Goal: Communication & Community: Answer question/provide support

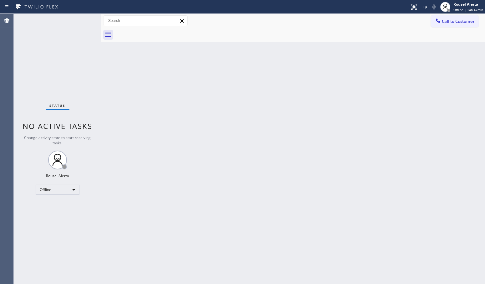
click at [171, 119] on div "Back to Dashboard Change Sender ID Customers Technicians Select a contact Outbo…" at bounding box center [293, 149] width 384 height 270
click at [72, 185] on div "Offline" at bounding box center [58, 190] width 44 height 10
click at [68, 203] on li "Available" at bounding box center [57, 206] width 43 height 8
click at [311, 166] on div "Back to Dashboard Change Sender ID Customers Technicians Select a contact Outbo…" at bounding box center [293, 149] width 384 height 270
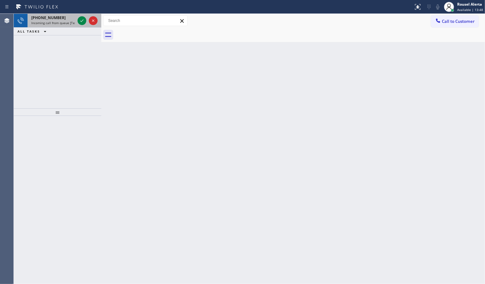
click at [63, 25] on div "[PHONE_NUMBER] Incoming call from queue [Test] All" at bounding box center [52, 21] width 49 height 14
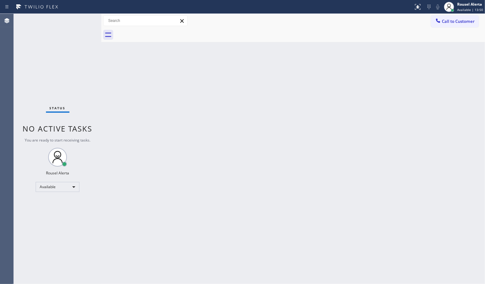
click at [141, 121] on div "Back to Dashboard Change Sender ID Customers Technicians Select a contact Outbo…" at bounding box center [293, 149] width 384 height 270
click at [235, 127] on div "Back to Dashboard Change Sender ID Customers Technicians Select a contact Outbo…" at bounding box center [293, 149] width 384 height 270
click at [145, 68] on div "Back to Dashboard Change Sender ID Customers Technicians Select a contact Outbo…" at bounding box center [293, 149] width 384 height 270
click at [79, 27] on div "Status No active tasks You are ready to start receiving tasks. Rousel Alerta Av…" at bounding box center [58, 149] width 88 height 270
drag, startPoint x: 222, startPoint y: 268, endPoint x: 227, endPoint y: 263, distance: 6.2
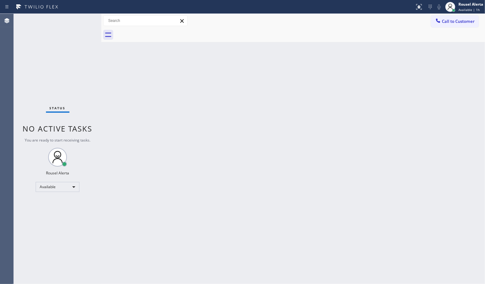
click at [227, 264] on div "Back to Dashboard Change Sender ID Customers Technicians Select a contact Outbo…" at bounding box center [293, 149] width 384 height 270
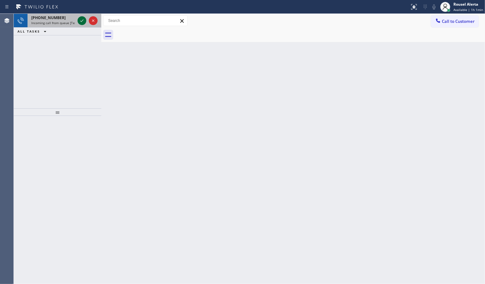
click at [80, 22] on icon at bounding box center [82, 21] width 8 height 8
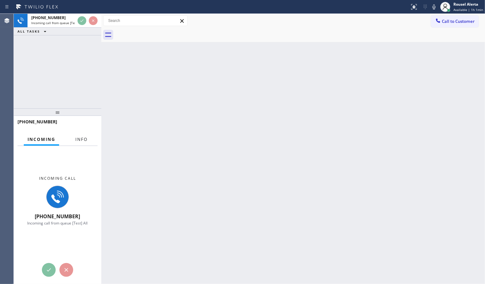
click at [83, 136] on span "Info" at bounding box center [81, 139] width 12 height 6
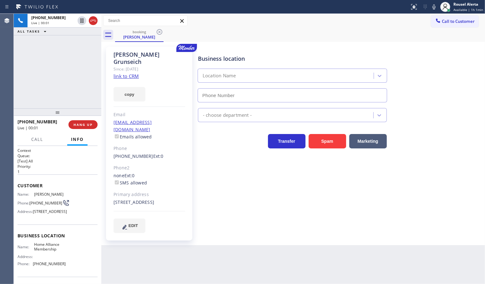
type input "[PHONE_NUMBER]"
click at [136, 73] on link "link to CRM" at bounding box center [126, 76] width 25 height 6
click at [80, 125] on span "HANG UP" at bounding box center [83, 124] width 19 height 4
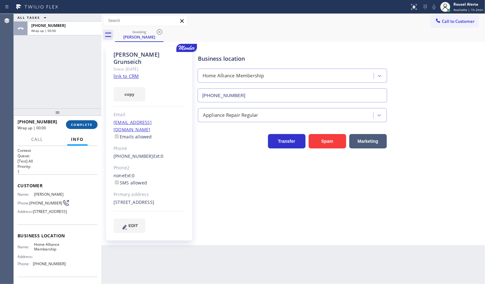
click at [80, 124] on span "COMPLETE" at bounding box center [82, 124] width 22 height 4
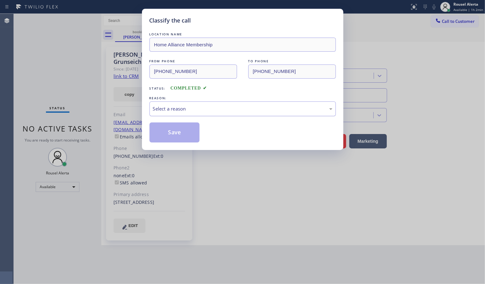
click at [168, 105] on div "Select a reason" at bounding box center [243, 108] width 186 height 15
click at [181, 139] on button "Save" at bounding box center [175, 132] width 50 height 20
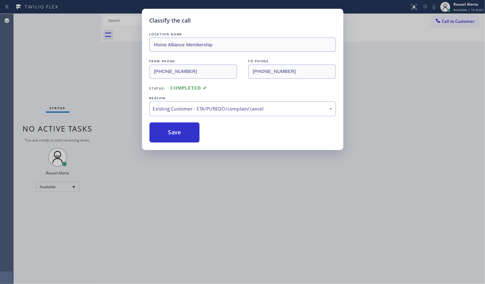
click at [204, 211] on div "Classify the call LOCATION NAME Home Alliance Membership FROM PHONE [PHONE_NUMB…" at bounding box center [242, 142] width 485 height 284
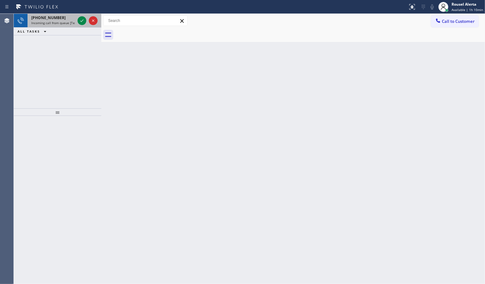
drag, startPoint x: 51, startPoint y: 18, endPoint x: 62, endPoint y: 18, distance: 11.3
click at [53, 18] on span "[PHONE_NUMBER]" at bounding box center [48, 17] width 34 height 5
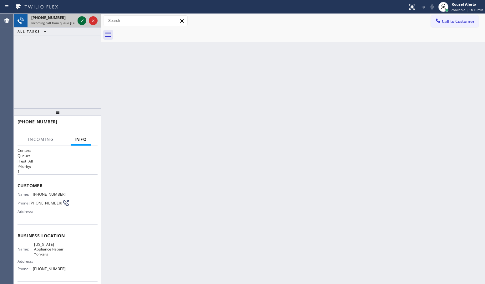
click at [80, 18] on icon at bounding box center [82, 21] width 8 height 8
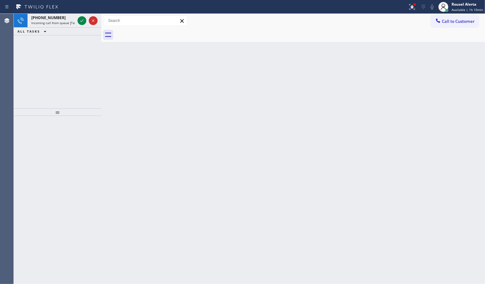
click at [80, 18] on icon at bounding box center [82, 21] width 8 height 8
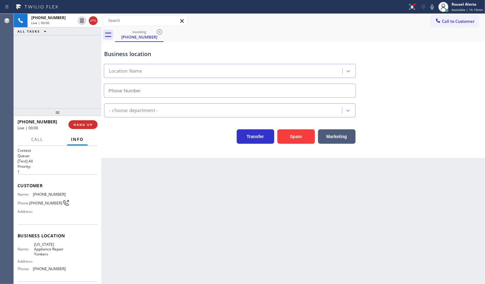
type input "[PHONE_NUMBER]"
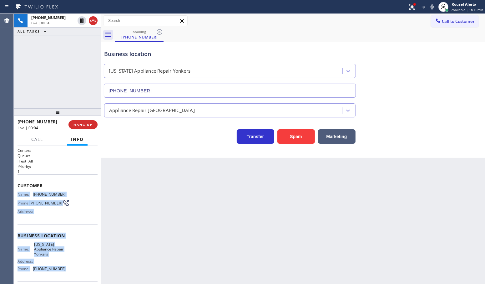
drag, startPoint x: 19, startPoint y: 193, endPoint x: 74, endPoint y: 268, distance: 93.3
click at [74, 268] on div "Context Queue: [Test] All Priority: 1 Customer Name: [PHONE_NUMBER] Phone: [PHO…" at bounding box center [58, 238] width 80 height 181
copy div "Name: [PHONE_NUMBER] Phone: [PHONE_NUMBER] Address: Business location Name: [US…"
click at [79, 22] on icon at bounding box center [82, 21] width 8 height 8
click at [432, 10] on icon at bounding box center [433, 7] width 8 height 8
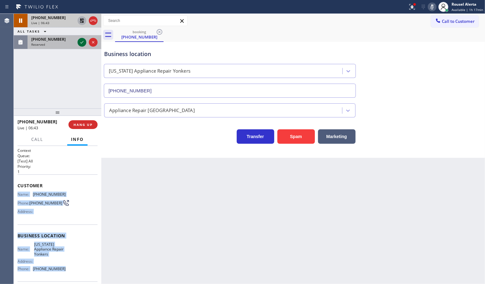
click at [81, 43] on icon at bounding box center [81, 42] width 3 height 3
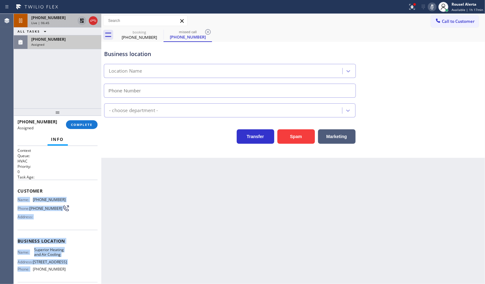
click at [84, 246] on div "Business location Name: Superior Heating and Air Cooling Address: [STREET_ADDRE…" at bounding box center [58, 256] width 80 height 52
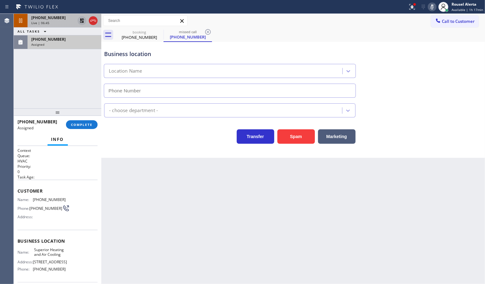
type input "[PHONE_NUMBER]"
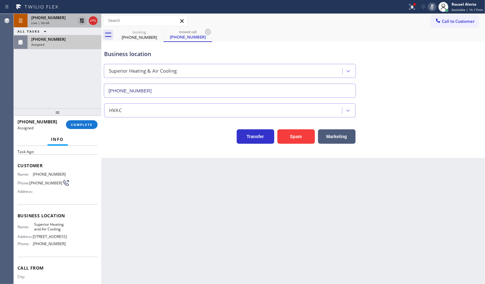
scroll to position [39, 0]
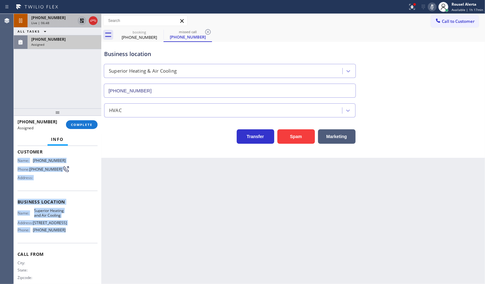
drag, startPoint x: 16, startPoint y: 195, endPoint x: 73, endPoint y: 256, distance: 83.2
click at [73, 256] on div "Context Queue: HVAC Priority: 0 Task Age: Customer Name: [PHONE_NUMBER] Phone: …" at bounding box center [58, 215] width 88 height 138
copy div "Name: [PHONE_NUMBER] Phone: [PHONE_NUMBER] Address: Business location Name: Sup…"
drag, startPoint x: 58, startPoint y: 45, endPoint x: 67, endPoint y: 69, distance: 25.6
click at [58, 45] on div "Assigned" at bounding box center [64, 44] width 66 height 4
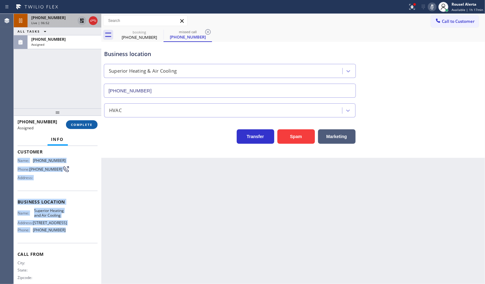
click at [82, 126] on span "COMPLETE" at bounding box center [82, 124] width 22 height 4
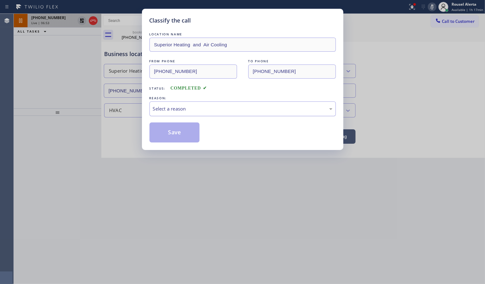
click at [188, 108] on div "Select a reason" at bounding box center [243, 108] width 180 height 7
click at [180, 133] on button "Save" at bounding box center [175, 132] width 50 height 20
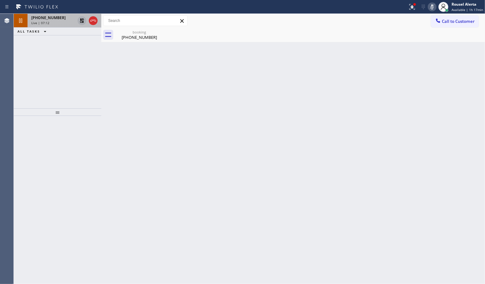
click at [80, 22] on icon at bounding box center [82, 21] width 8 height 8
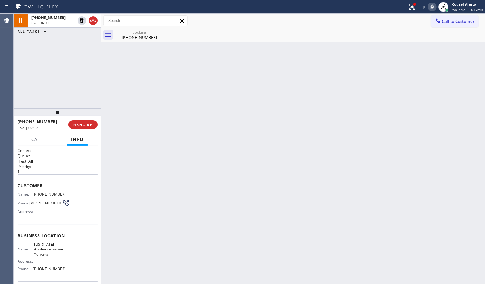
click at [432, 3] on icon at bounding box center [433, 7] width 8 height 8
click at [33, 137] on span "Call" at bounding box center [37, 139] width 12 height 6
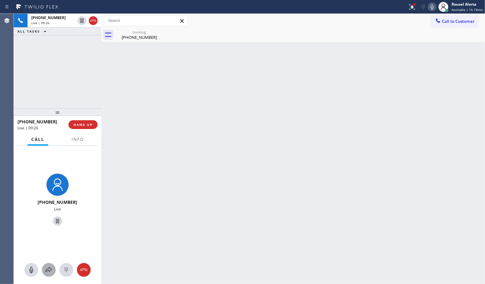
click at [48, 266] on icon at bounding box center [49, 270] width 8 height 8
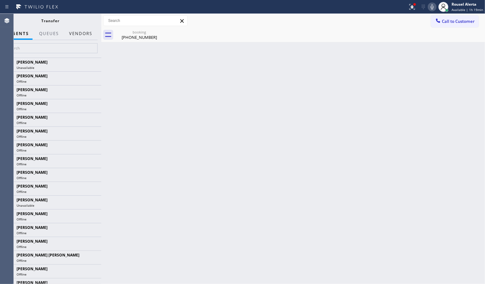
click at [78, 38] on button "Vendors" at bounding box center [80, 34] width 31 height 12
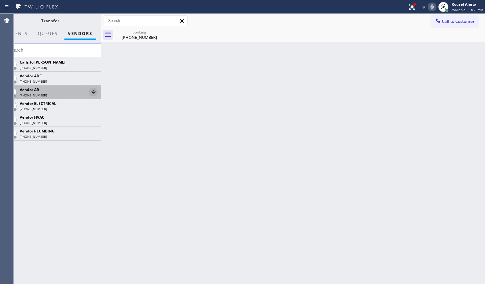
click at [92, 91] on icon at bounding box center [93, 92] width 8 height 8
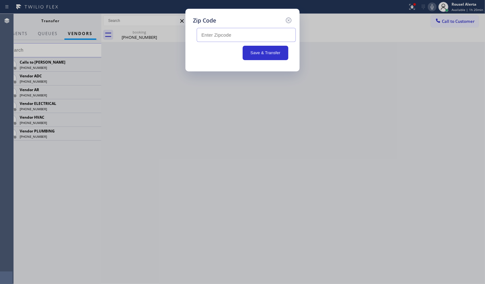
click at [252, 37] on input "text" at bounding box center [246, 35] width 99 height 14
paste input "11554"
type input "v"
paste input "11554"
type input "11554"
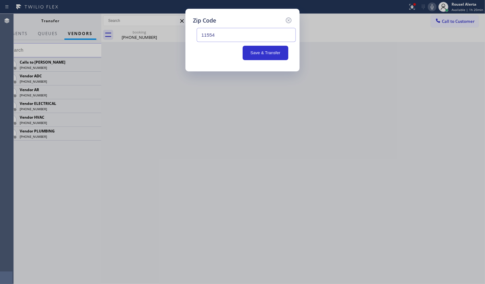
click at [265, 135] on div "Zip Code 11554 Save & Transfer" at bounding box center [242, 142] width 485 height 284
click at [272, 53] on button "Save & Transfer" at bounding box center [266, 53] width 46 height 14
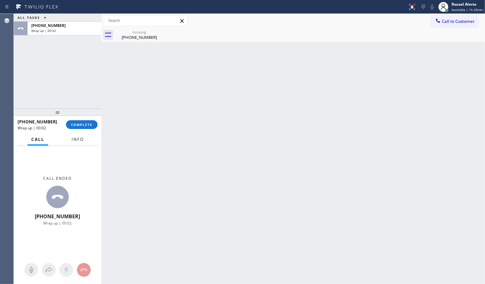
click at [83, 141] on span "Info" at bounding box center [78, 139] width 12 height 6
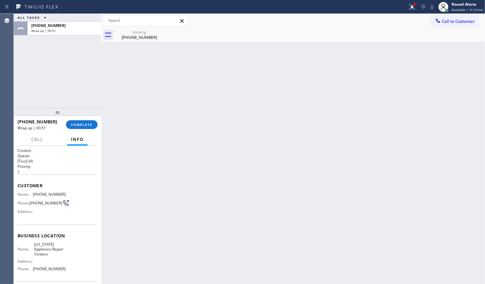
click at [174, 182] on div "Back to Dashboard Change Sender ID Customers Technicians Select a contact Outbo…" at bounding box center [293, 149] width 384 height 270
click at [86, 121] on button "COMPLETE" at bounding box center [82, 124] width 32 height 9
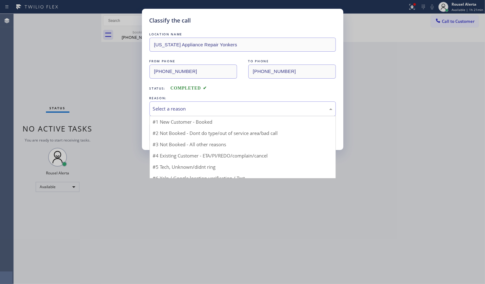
click at [202, 108] on div "Select a reason" at bounding box center [243, 108] width 180 height 7
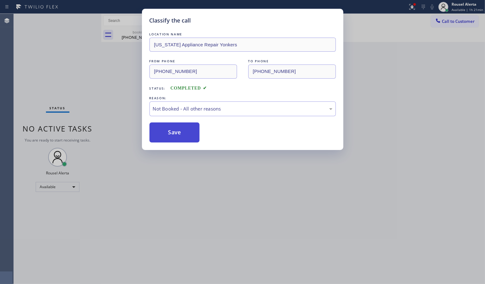
click at [176, 131] on button "Save" at bounding box center [175, 132] width 50 height 20
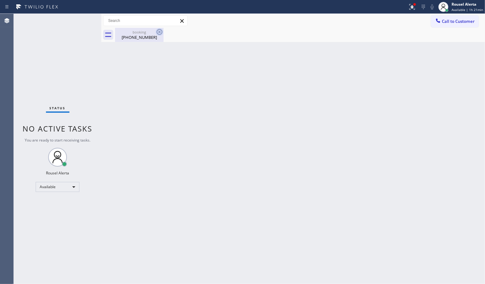
click at [157, 30] on icon at bounding box center [160, 32] width 6 height 6
click at [157, 29] on icon at bounding box center [160, 32] width 8 height 8
drag, startPoint x: 147, startPoint y: 32, endPoint x: 162, endPoint y: 50, distance: 23.1
click at [147, 33] on div "booking" at bounding box center [139, 32] width 47 height 5
click at [183, 82] on div "Back to Dashboard Change Sender ID Customers Technicians Select a contact Outbo…" at bounding box center [293, 149] width 384 height 270
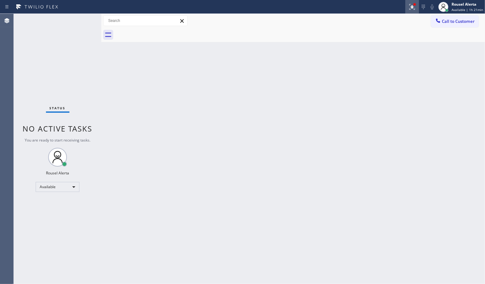
click at [414, 4] on icon at bounding box center [413, 7] width 8 height 8
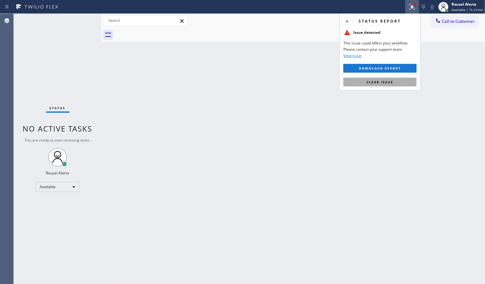
click at [404, 84] on button "Clear issue" at bounding box center [379, 82] width 73 height 9
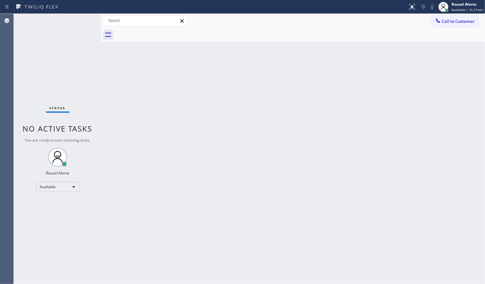
click at [132, 84] on div "Back to Dashboard Change Sender ID Customers Technicians Select a contact Outbo…" at bounding box center [293, 149] width 384 height 270
click at [197, 152] on div "Back to Dashboard Change Sender ID Customers Technicians Select a contact Outbo…" at bounding box center [293, 149] width 384 height 270
click at [79, 21] on div "Status No active tasks You are ready to start receiving tasks. Rousel Alerta Av…" at bounding box center [58, 149] width 88 height 270
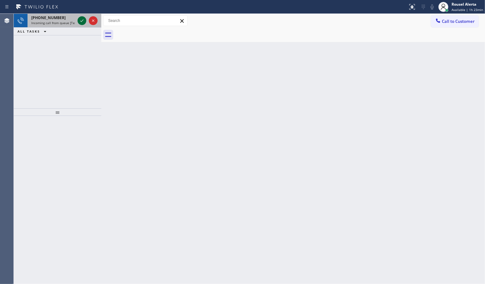
click at [80, 21] on icon at bounding box center [82, 21] width 8 height 8
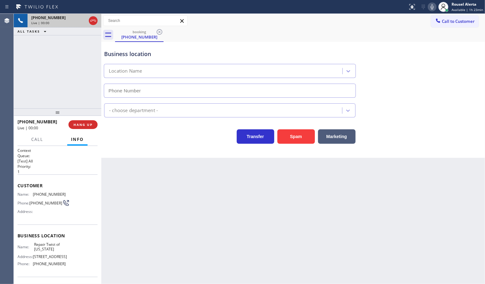
type input "[PHONE_NUMBER]"
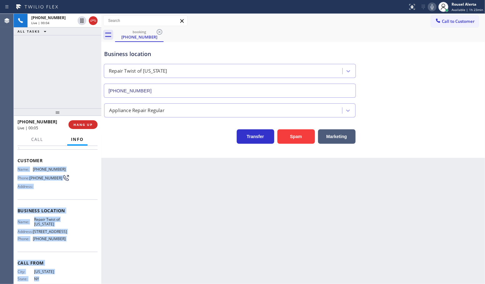
scroll to position [52, 0]
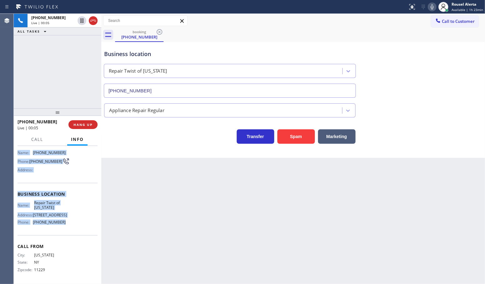
drag, startPoint x: 18, startPoint y: 194, endPoint x: 63, endPoint y: 231, distance: 58.3
click at [63, 231] on div "Context Queue: [Test] All Priority: 1 Customer Name: [PHONE_NUMBER] Phone: [PHO…" at bounding box center [58, 194] width 80 height 176
copy div "Name: [PHONE_NUMBER] Phone: [PHONE_NUMBER] Address: Business location Name: Rep…"
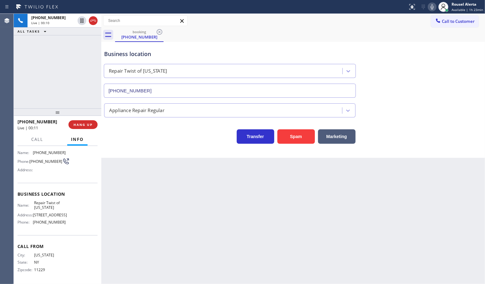
click at [74, 264] on div "City: [US_STATE][GEOGRAPHIC_DATA]: [US_STATE] Zipcode: 11229" at bounding box center [58, 263] width 80 height 22
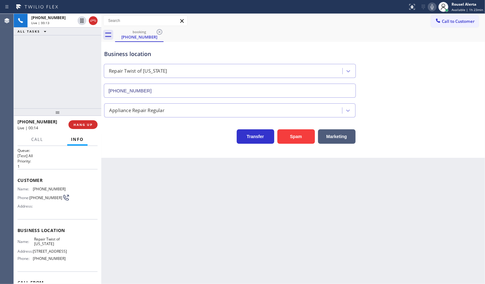
scroll to position [1, 0]
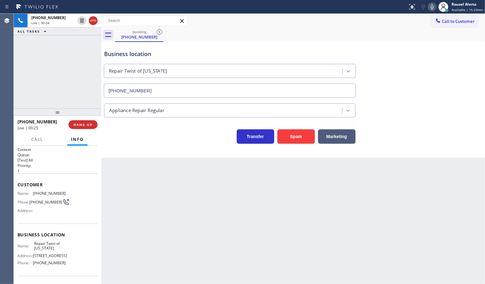
click at [322, 256] on div "Back to Dashboard Change Sender ID Customers Technicians Select a contact Outbo…" at bounding box center [293, 149] width 384 height 270
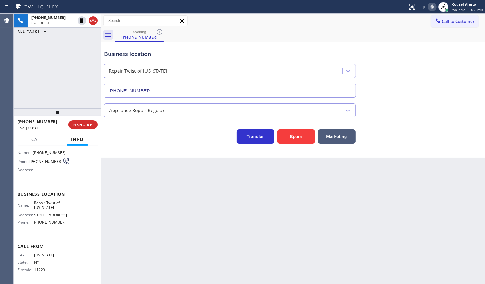
scroll to position [0, 0]
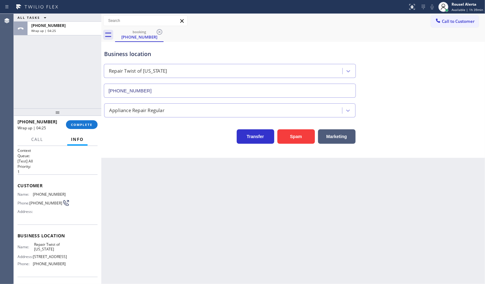
click at [68, 47] on div "ALL TASKS ALL TASKS ACTIVE TASKS TASKS IN WRAP UP [PHONE_NUMBER] Wrap up | 04:25" at bounding box center [58, 61] width 88 height 94
click at [77, 126] on span "COMPLETE" at bounding box center [82, 124] width 22 height 4
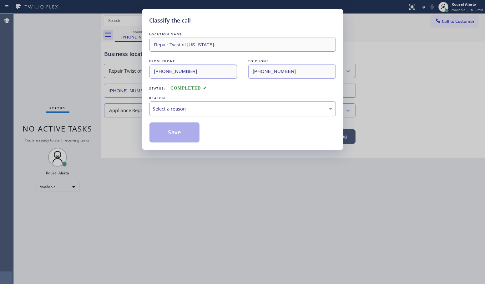
click at [164, 111] on div "Select a reason" at bounding box center [243, 108] width 180 height 7
click at [186, 126] on button "Save" at bounding box center [175, 132] width 50 height 20
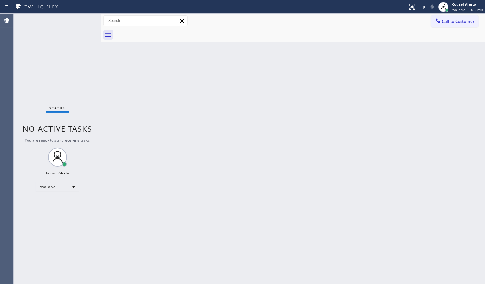
click at [321, 139] on div "Back to Dashboard Change Sender ID Customers Technicians Select a contact Outbo…" at bounding box center [293, 149] width 384 height 270
drag, startPoint x: 77, startPoint y: 38, endPoint x: 57, endPoint y: 4, distance: 39.7
click at [76, 38] on div "Status No active tasks You are ready to start receiving tasks. Rousel Alerta Av…" at bounding box center [58, 149] width 88 height 270
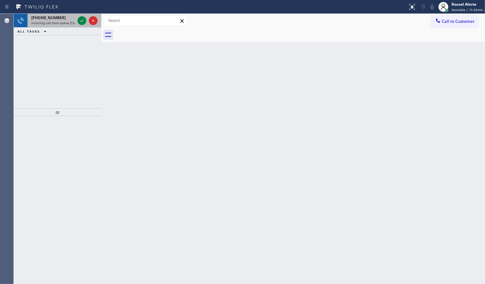
click at [63, 21] on span "Incoming call from queue [Test] All" at bounding box center [57, 23] width 52 height 4
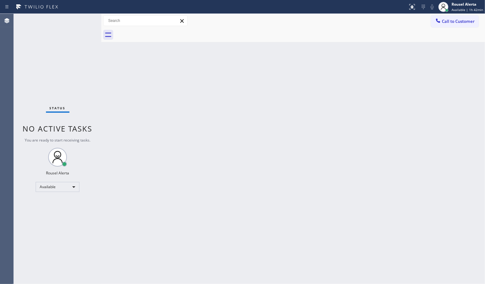
click at [79, 20] on div "Status No active tasks You are ready to start receiving tasks. Rousel Alerta Av…" at bounding box center [58, 149] width 88 height 270
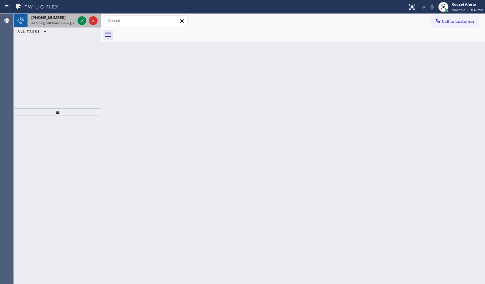
click at [51, 16] on span "[PHONE_NUMBER]" at bounding box center [48, 17] width 34 height 5
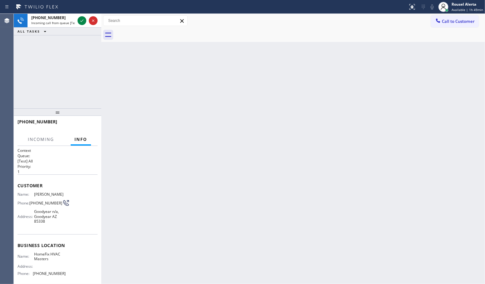
click at [145, 118] on div "Back to Dashboard Change Sender ID Customers Technicians Select a contact Outbo…" at bounding box center [293, 149] width 384 height 270
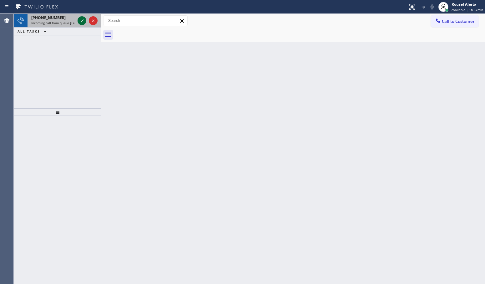
click at [80, 19] on icon at bounding box center [82, 21] width 8 height 8
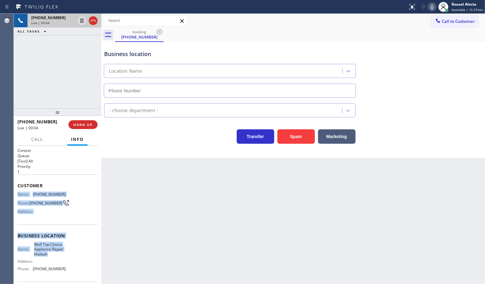
scroll to position [39, 0]
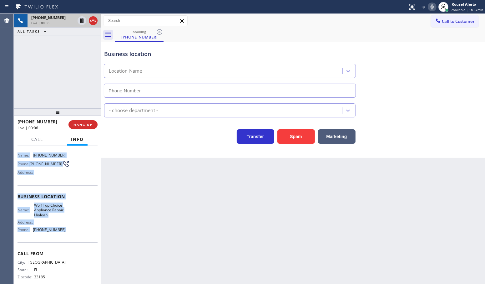
drag, startPoint x: 14, startPoint y: 192, endPoint x: 81, endPoint y: 232, distance: 77.7
click at [81, 232] on div "Context Queue: [Test] All Priority: 1 Customer Name: [PHONE_NUMBER] Phone: [PHO…" at bounding box center [58, 215] width 88 height 138
copy div "Name: [PHONE_NUMBER] Phone: [PHONE_NUMBER] Address: Business location Name: Wol…"
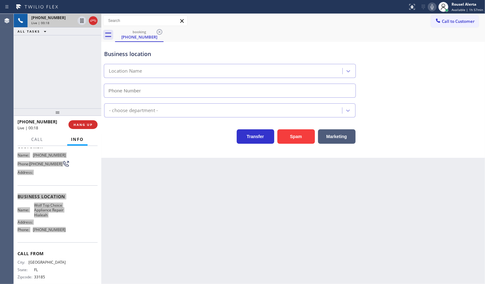
type input "[PHONE_NUMBER]"
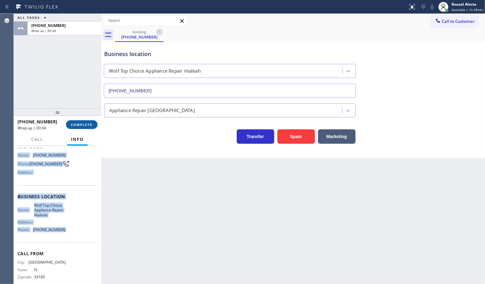
click at [91, 127] on span "COMPLETE" at bounding box center [82, 124] width 22 height 4
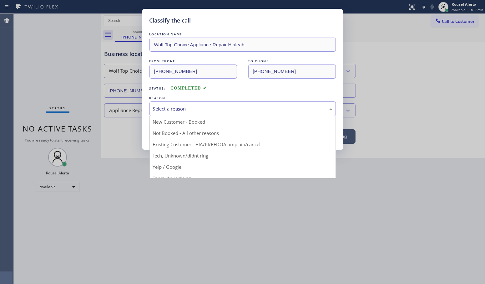
click at [163, 112] on div "Select a reason" at bounding box center [243, 108] width 180 height 7
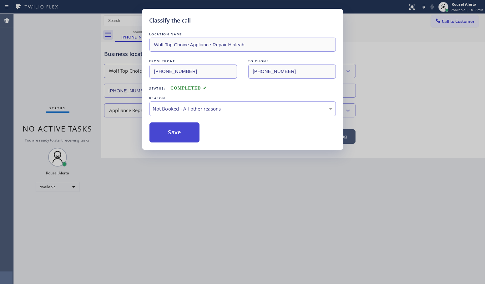
click at [177, 131] on button "Save" at bounding box center [175, 132] width 50 height 20
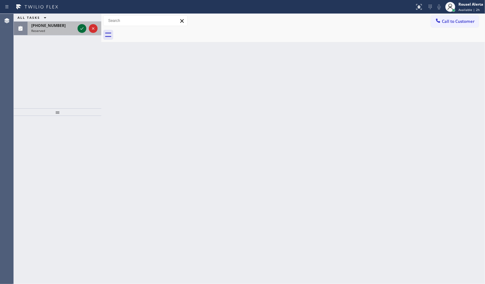
click at [83, 32] on icon at bounding box center [82, 29] width 8 height 8
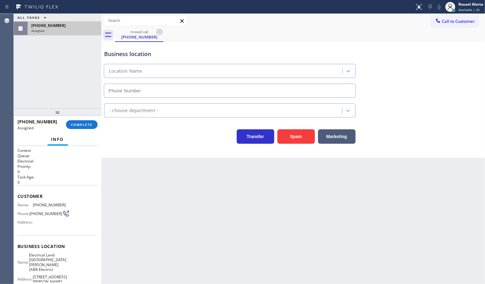
click at [80, 24] on div "[PHONE_NUMBER]" at bounding box center [64, 25] width 66 height 5
type input "[PHONE_NUMBER]"
click at [80, 24] on div "[PHONE_NUMBER]" at bounding box center [64, 25] width 66 height 5
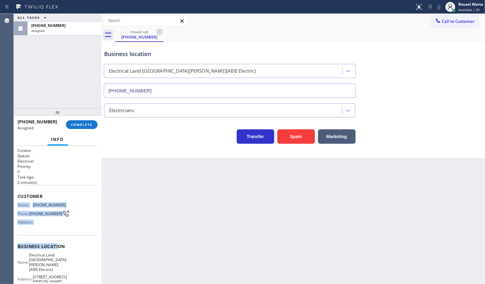
scroll to position [39, 0]
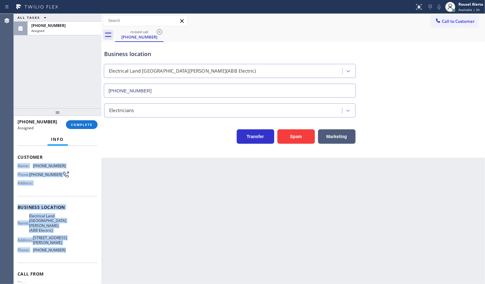
drag, startPoint x: 18, startPoint y: 199, endPoint x: 73, endPoint y: 255, distance: 78.3
click at [73, 255] on div "Context Queue: Electrical Priority: 0 Task Age: [DEMOGRAPHIC_DATA] minute(s) Cu…" at bounding box center [58, 209] width 80 height 201
copy div "Name: [PHONE_NUMBER] Phone: [PHONE_NUMBER] Address: Business location Name: Ele…"
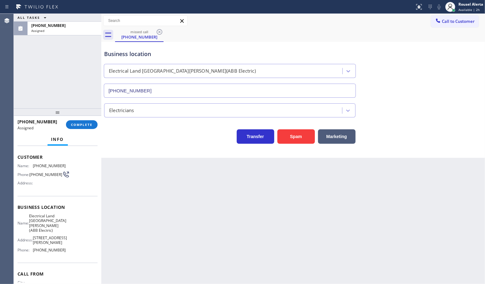
click at [394, 216] on div "Back to Dashboard Change Sender ID Customers Technicians Select a contact Outbo…" at bounding box center [293, 149] width 384 height 270
click at [75, 122] on span "COMPLETE" at bounding box center [82, 124] width 22 height 4
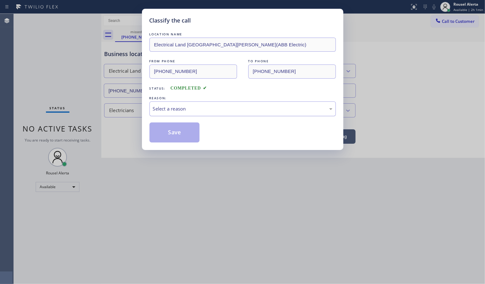
click at [173, 102] on div "Select a reason" at bounding box center [243, 108] width 186 height 15
click at [182, 129] on button "Save" at bounding box center [175, 132] width 50 height 20
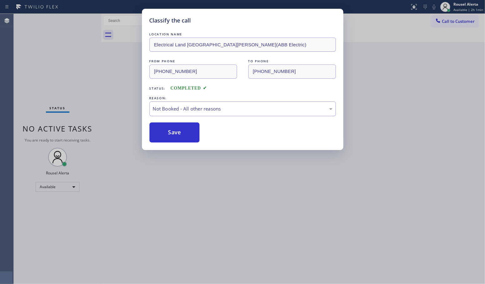
click at [193, 177] on div "Classify the call LOCATION NAME Home Alliance Membership FROM PHONE [PHONE_NUMB…" at bounding box center [249, 149] width 471 height 270
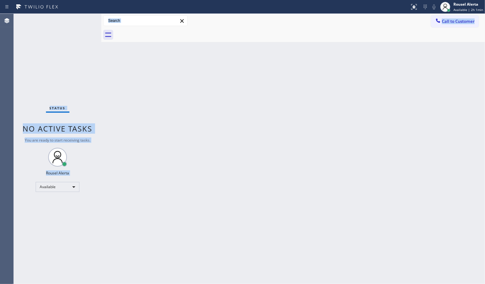
click at [185, 164] on div "Back to Dashboard Change Sender ID Customers Technicians Select a contact Outbo…" at bounding box center [293, 149] width 384 height 270
click at [146, 157] on div "Back to Dashboard Change Sender ID Customers Technicians Select a contact Outbo…" at bounding box center [293, 149] width 384 height 270
drag, startPoint x: 95, startPoint y: 160, endPoint x: 94, endPoint y: 154, distance: 6.0
click at [94, 160] on div "Status No active tasks You are ready to start receiving tasks. Rousel Alerta Av…" at bounding box center [58, 149] width 88 height 270
click at [81, 133] on span "No active tasks" at bounding box center [58, 128] width 70 height 10
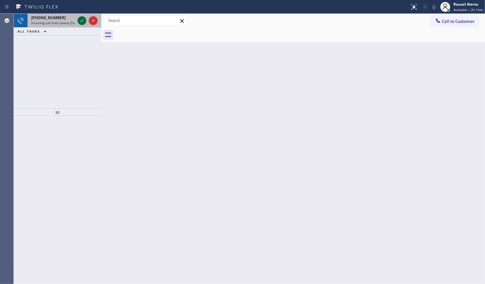
click at [79, 21] on icon at bounding box center [82, 21] width 8 height 8
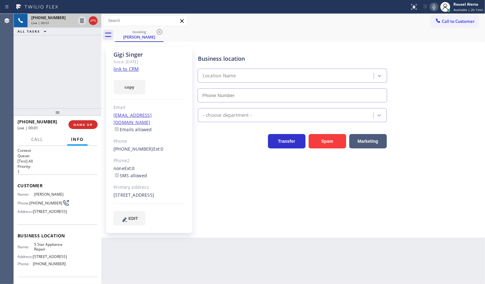
type input "[PHONE_NUMBER]"
click at [122, 69] on link "link to CRM" at bounding box center [126, 69] width 25 height 6
click at [82, 22] on icon at bounding box center [81, 20] width 3 height 4
click at [434, 6] on icon at bounding box center [434, 7] width 8 height 8
click at [80, 23] on icon at bounding box center [82, 21] width 8 height 8
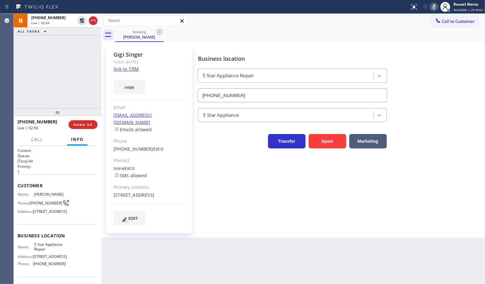
click at [435, 5] on icon at bounding box center [434, 7] width 8 height 8
click at [80, 123] on span "HANG UP" at bounding box center [83, 124] width 19 height 4
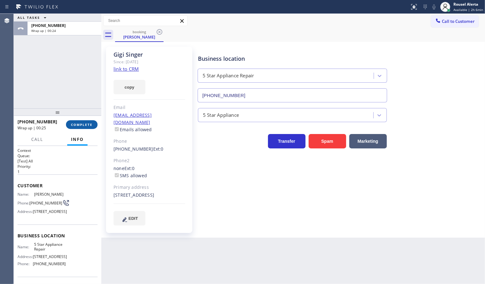
click at [79, 123] on span "COMPLETE" at bounding box center [82, 124] width 22 height 4
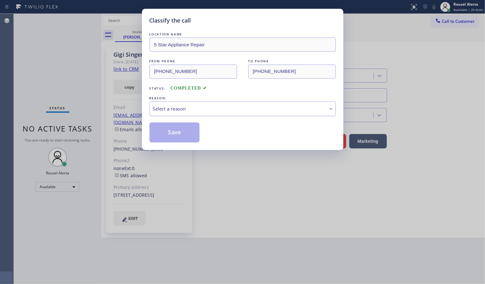
click at [193, 109] on div "Select a reason" at bounding box center [243, 108] width 180 height 7
click at [188, 137] on button "Save" at bounding box center [175, 132] width 50 height 20
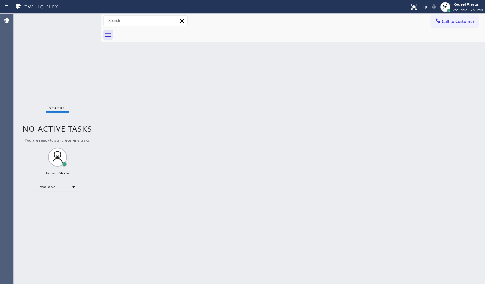
drag, startPoint x: 130, startPoint y: 94, endPoint x: 135, endPoint y: 94, distance: 4.4
click at [130, 94] on div "Back to Dashboard Change Sender ID Customers Technicians Select a contact Outbo…" at bounding box center [293, 149] width 384 height 270
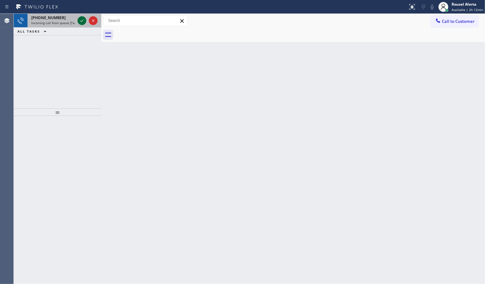
click at [82, 24] on icon at bounding box center [82, 21] width 8 height 8
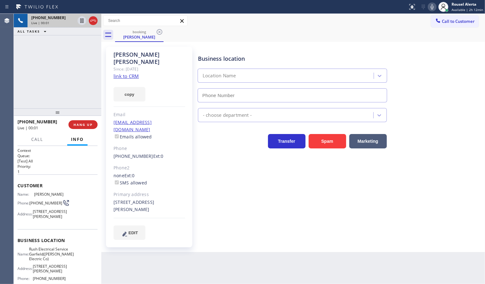
type input "[PHONE_NUMBER]"
click at [129, 73] on link "link to CRM" at bounding box center [126, 76] width 25 height 6
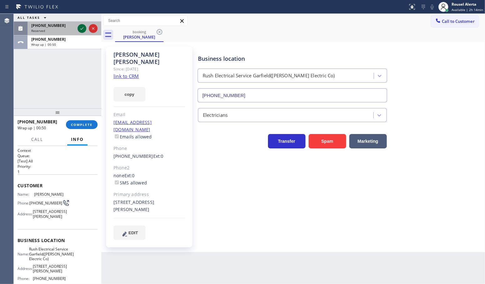
click at [79, 27] on icon at bounding box center [82, 29] width 8 height 8
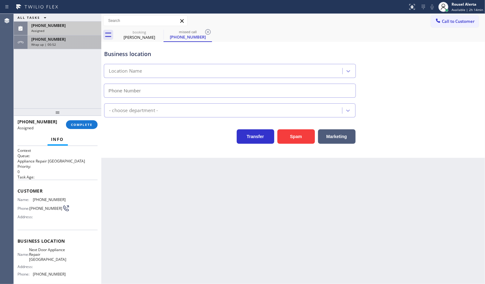
type input "[PHONE_NUMBER]"
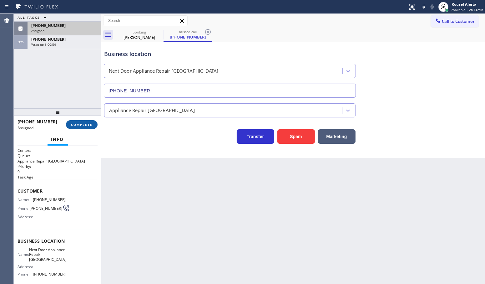
click at [74, 121] on button "COMPLETE" at bounding box center [82, 124] width 32 height 9
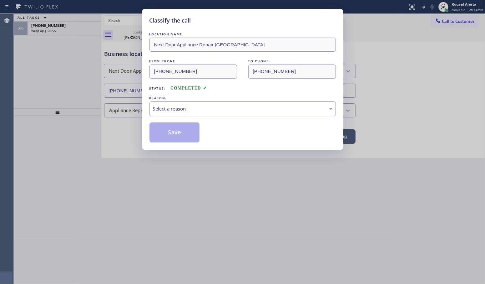
click at [153, 110] on div "Select a reason" at bounding box center [243, 108] width 180 height 7
click at [180, 135] on button "Save" at bounding box center [175, 132] width 50 height 20
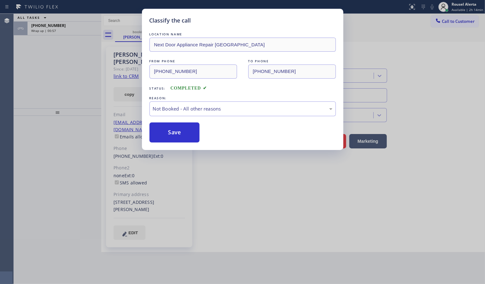
click at [66, 26] on div "Classify the call LOCATION NAME Next Door Appliance Repair [GEOGRAPHIC_DATA] FR…" at bounding box center [242, 142] width 485 height 284
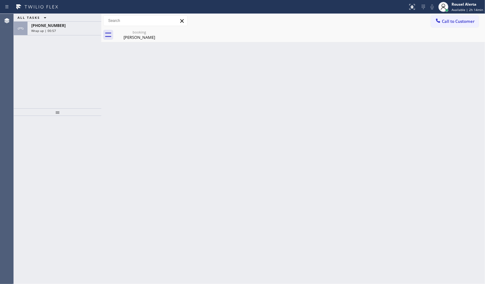
click at [66, 26] on div "[PHONE_NUMBER]" at bounding box center [64, 25] width 66 height 5
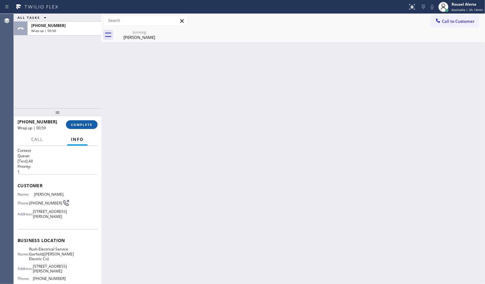
click at [79, 125] on span "COMPLETE" at bounding box center [82, 124] width 22 height 4
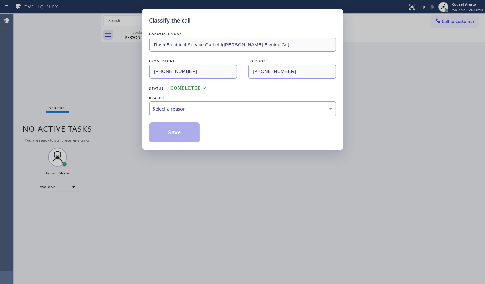
click at [218, 112] on div "Select a reason" at bounding box center [243, 108] width 180 height 7
click at [190, 138] on button "Save" at bounding box center [175, 132] width 50 height 20
click at [227, 209] on div "Classify the call LOCATION NAME Rush Electrical Service Garfield([PERSON_NAME] …" at bounding box center [242, 142] width 485 height 284
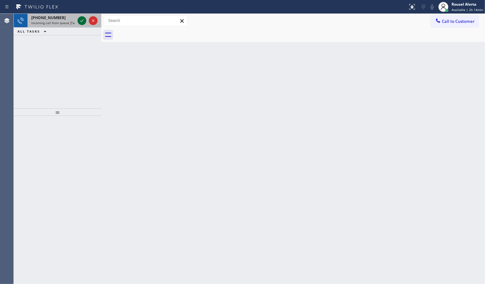
click at [81, 18] on icon at bounding box center [82, 21] width 8 height 8
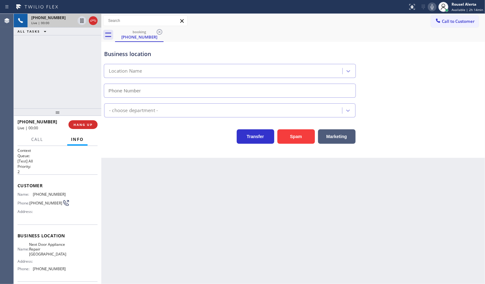
type input "[PHONE_NUMBER]"
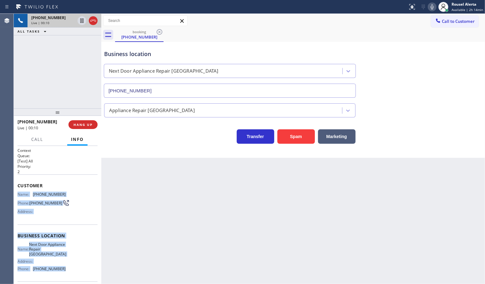
drag, startPoint x: 18, startPoint y: 192, endPoint x: 61, endPoint y: 268, distance: 88.1
click at [61, 268] on div "Context Queue: [Test] All Priority: 2 Customer Name: [PHONE_NUMBER] Phone: [PHO…" at bounding box center [58, 238] width 80 height 181
copy div "Name: [PHONE_NUMBER] Phone: [PHONE_NUMBER] Address: Business location Name: Nex…"
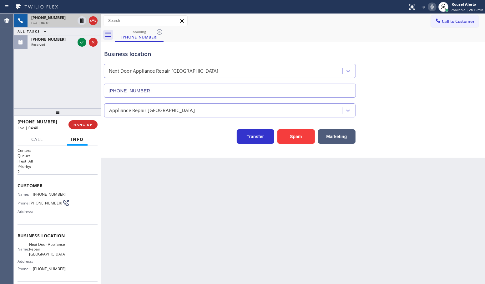
click at [150, 187] on div "Back to Dashboard Change Sender ID Customers Technicians Select a contact Outbo…" at bounding box center [293, 149] width 384 height 270
click at [80, 47] on div at bounding box center [87, 42] width 23 height 14
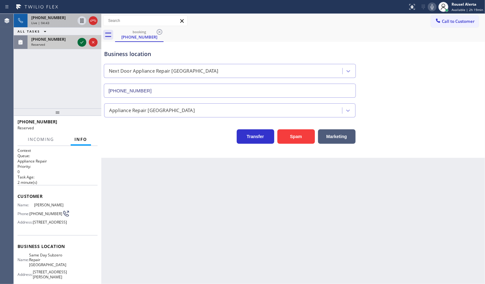
click at [81, 40] on icon at bounding box center [82, 42] width 8 height 8
click at [81, 21] on icon at bounding box center [82, 21] width 8 height 8
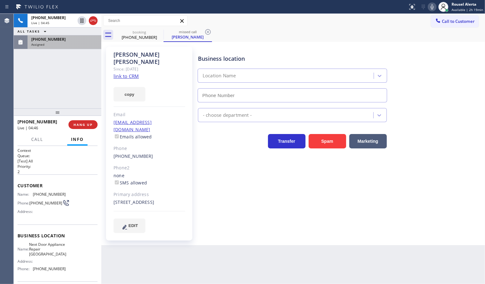
click at [431, 3] on icon at bounding box center [433, 7] width 8 height 8
type input "[PHONE_NUMBER]"
click at [71, 45] on div "Assigned" at bounding box center [64, 44] width 66 height 4
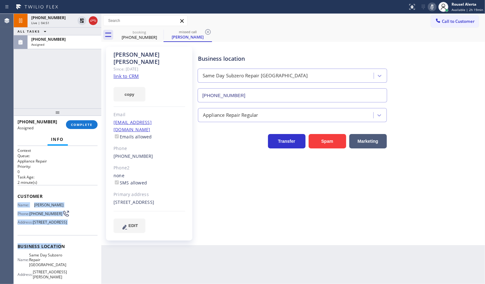
scroll to position [39, 0]
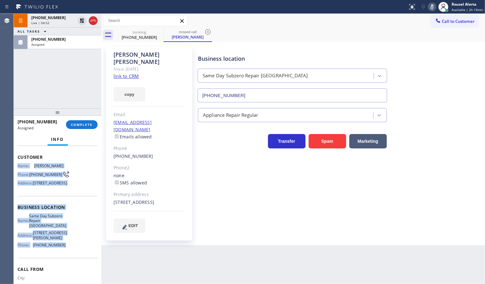
drag, startPoint x: 17, startPoint y: 202, endPoint x: 74, endPoint y: 265, distance: 84.6
click at [74, 265] on div "Context Queue: Appliance Repair Priority: 0 Task Age: [DEMOGRAPHIC_DATA] minute…" at bounding box center [58, 207] width 80 height 196
copy div "Name: [PERSON_NAME] Phone: [PHONE_NUMBER] Address: [STREET_ADDRESS] Business lo…"
drag, startPoint x: 64, startPoint y: 44, endPoint x: 63, endPoint y: 54, distance: 10.4
click at [64, 44] on div "Assigned" at bounding box center [64, 44] width 66 height 4
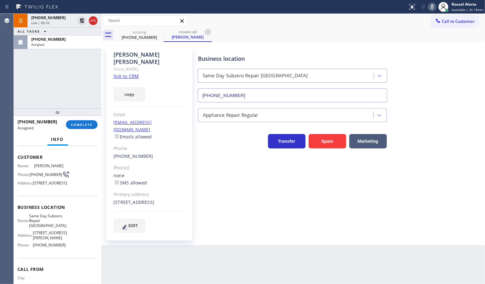
click at [77, 129] on div "[PHONE_NUMBER] Assigned COMPLETE" at bounding box center [58, 124] width 80 height 16
click at [78, 125] on span "COMPLETE" at bounding box center [82, 124] width 22 height 4
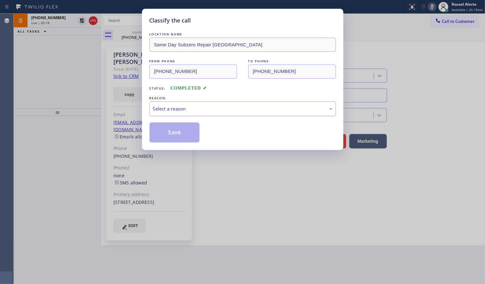
click at [171, 113] on div "Select a reason" at bounding box center [243, 108] width 186 height 15
click at [174, 142] on button "Save" at bounding box center [175, 132] width 50 height 20
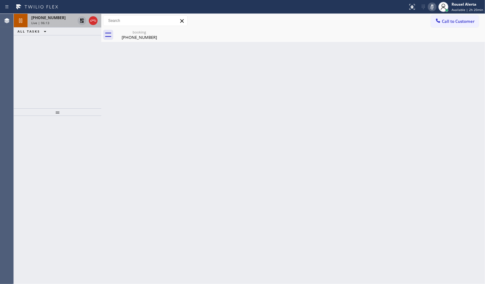
click at [80, 21] on icon at bounding box center [82, 21] width 8 height 8
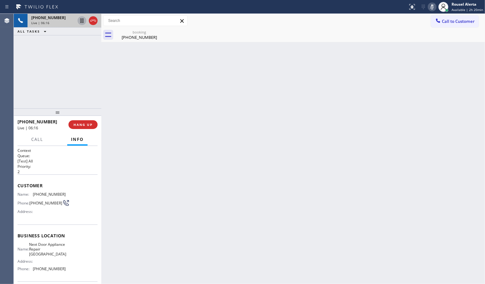
click at [433, 6] on icon at bounding box center [433, 7] width 8 height 8
click at [93, 65] on div "[PHONE_NUMBER] Live | 11:00 ALL TASKS ALL TASKS ACTIVE TASKS TASKS IN WRAP UP […" at bounding box center [58, 61] width 88 height 94
click at [83, 44] on icon at bounding box center [82, 42] width 8 height 8
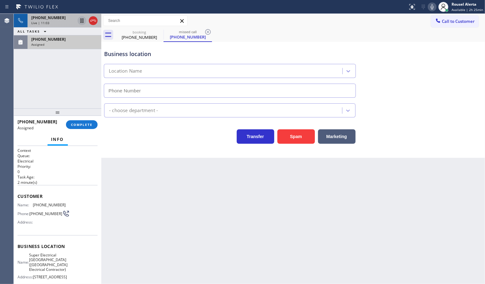
type input "[PHONE_NUMBER]"
click at [81, 22] on icon at bounding box center [82, 21] width 8 height 8
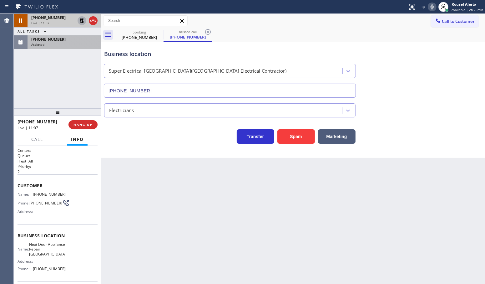
click at [434, 6] on icon at bounding box center [433, 7] width 8 height 8
click at [60, 42] on div "Assigned" at bounding box center [64, 44] width 66 height 4
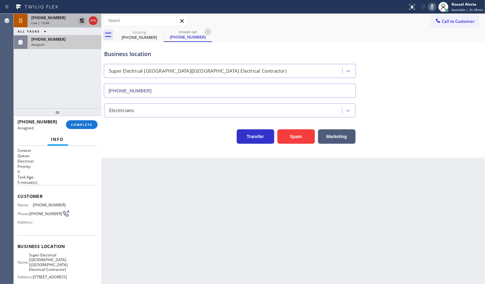
click at [54, 44] on div "Assigned" at bounding box center [64, 44] width 66 height 4
click at [183, 221] on div "Back to Dashboard Change Sender ID Customers Technicians Select a contact Outbo…" at bounding box center [293, 149] width 384 height 270
click at [50, 42] on div "Assigned" at bounding box center [64, 44] width 66 height 4
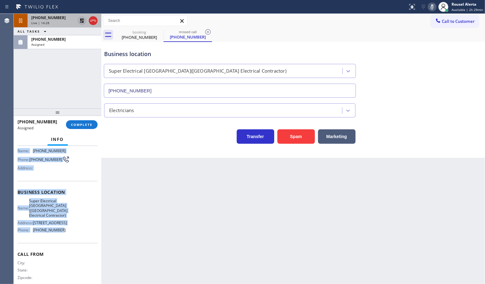
scroll to position [78, 0]
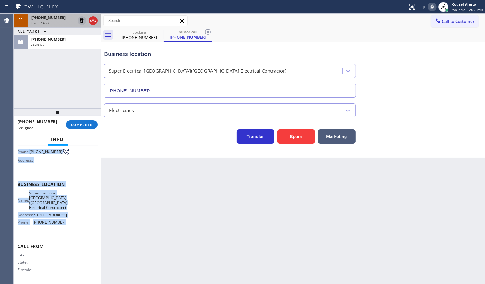
drag, startPoint x: 18, startPoint y: 201, endPoint x: 72, endPoint y: 241, distance: 67.8
click at [72, 241] on div "Context Queue: Electrical Priority: 0 Task Age: [DEMOGRAPHIC_DATA] minute(s) Cu…" at bounding box center [58, 184] width 80 height 196
copy div "Name: [PHONE_NUMBER] Phone: [PHONE_NUMBER] Address: Business location Name: Sup…"
click at [80, 122] on span "COMPLETE" at bounding box center [82, 124] width 22 height 4
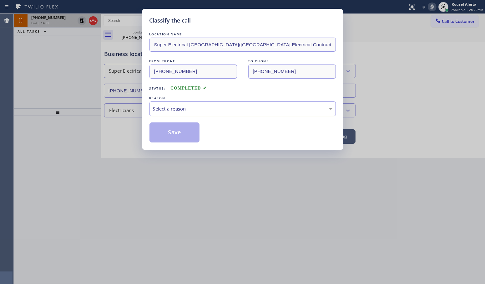
click at [179, 109] on div "Select a reason" at bounding box center [243, 108] width 180 height 7
drag, startPoint x: 182, startPoint y: 134, endPoint x: 179, endPoint y: 132, distance: 4.1
click at [182, 135] on button "Save" at bounding box center [175, 132] width 50 height 20
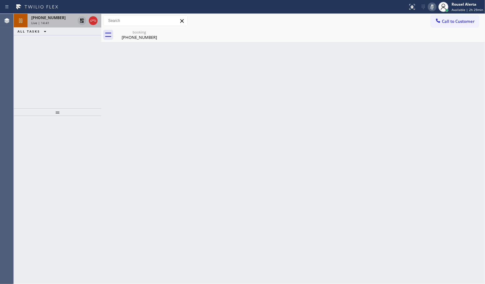
click at [81, 21] on icon at bounding box center [82, 20] width 4 height 4
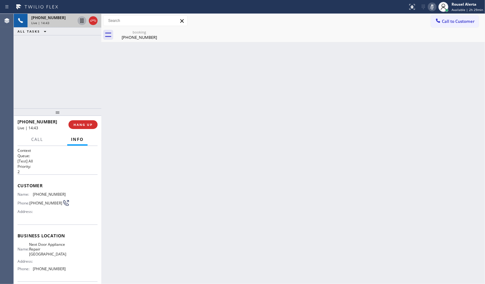
click at [433, 5] on icon at bounding box center [432, 6] width 3 height 5
click at [51, 23] on div "Live | 14:49" at bounding box center [53, 23] width 44 height 4
drag, startPoint x: 247, startPoint y: 143, endPoint x: 219, endPoint y: 120, distance: 35.9
click at [247, 142] on div "Back to Dashboard Change Sender ID Customers Technicians Select a contact Outbo…" at bounding box center [293, 149] width 384 height 270
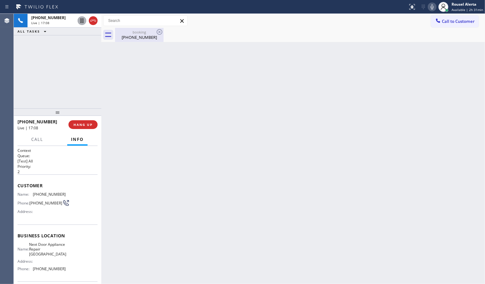
click at [132, 37] on div "[PHONE_NUMBER]" at bounding box center [139, 37] width 47 height 6
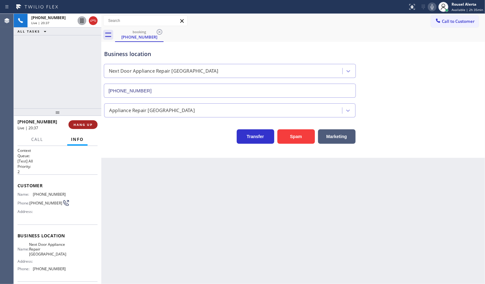
click at [80, 126] on span "HANG UP" at bounding box center [83, 124] width 19 height 4
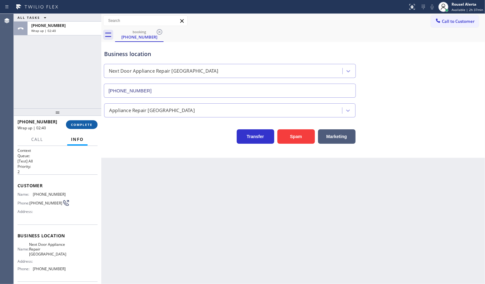
click at [77, 123] on span "COMPLETE" at bounding box center [82, 124] width 22 height 4
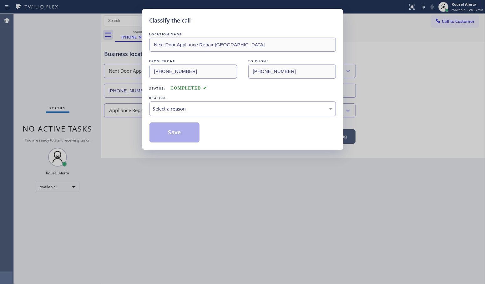
click at [184, 111] on div "Select a reason" at bounding box center [243, 108] width 180 height 7
click at [176, 133] on button "Save" at bounding box center [175, 132] width 50 height 20
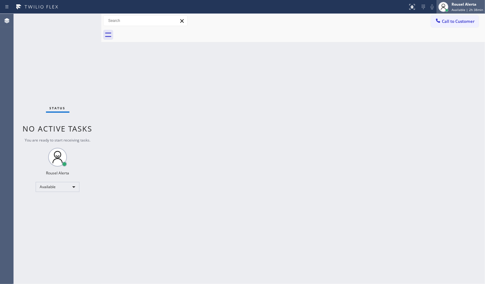
click at [456, 5] on div "Rousel Alerta" at bounding box center [468, 4] width 32 height 5
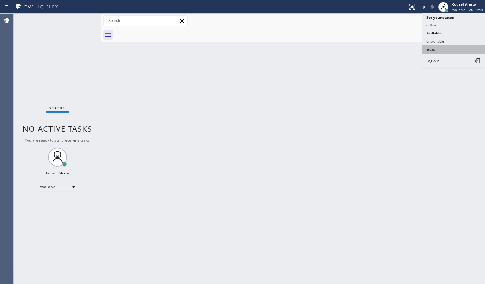
click at [448, 49] on button "Break" at bounding box center [454, 49] width 63 height 8
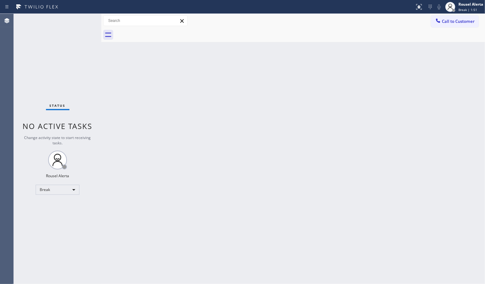
click at [163, 185] on div "Back to Dashboard Change Sender ID Customers Technicians Select a contact Outbo…" at bounding box center [293, 149] width 384 height 270
click at [75, 43] on div "Status No active tasks Change activity state to start receiving tasks. Rousel A…" at bounding box center [58, 149] width 88 height 270
click at [71, 13] on div "Status report No issues detected If you experience an issue, please download th…" at bounding box center [242, 7] width 485 height 14
drag, startPoint x: 353, startPoint y: 76, endPoint x: 481, endPoint y: 90, distance: 128.7
click at [355, 76] on div "Back to Dashboard Change Sender ID Customers Technicians Select a contact Outbo…" at bounding box center [293, 149] width 384 height 270
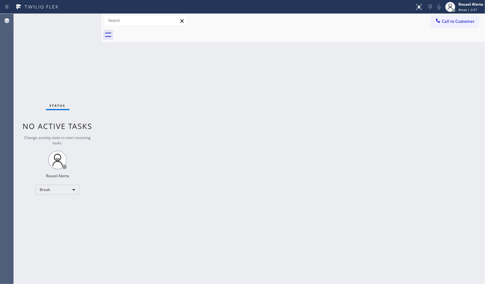
click at [39, 19] on div "Status No active tasks Change activity state to start receiving tasks. Rousel A…" at bounding box center [58, 149] width 88 height 270
click at [66, 186] on div "Break" at bounding box center [58, 190] width 44 height 10
click at [61, 206] on li "Available" at bounding box center [57, 206] width 43 height 8
click at [413, 63] on div "Back to Dashboard Change Sender ID Customers Technicians Select a contact Outbo…" at bounding box center [293, 149] width 384 height 270
click at [113, 77] on div "Back to Dashboard Change Sender ID Customers Technicians Select a contact Outbo…" at bounding box center [293, 149] width 384 height 270
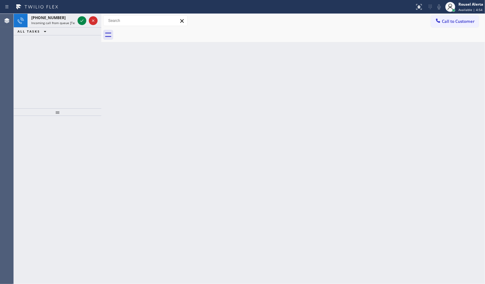
click at [58, 29] on div "ALL TASKS ALL TASKS ACTIVE TASKS TASKS IN WRAP UP" at bounding box center [58, 32] width 88 height 8
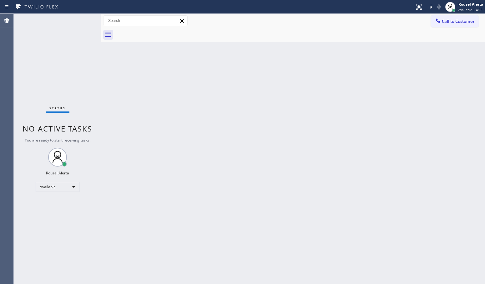
click at [81, 23] on div "Status No active tasks You are ready to start receiving tasks. Rousel Alerta Av…" at bounding box center [58, 149] width 88 height 270
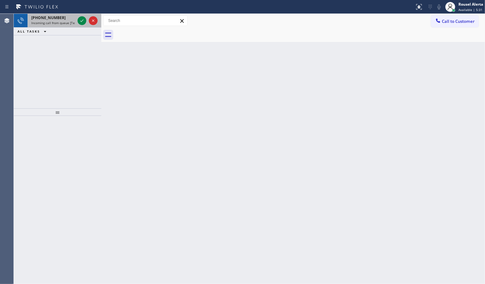
click at [66, 17] on div "[PHONE_NUMBER]" at bounding box center [53, 17] width 44 height 5
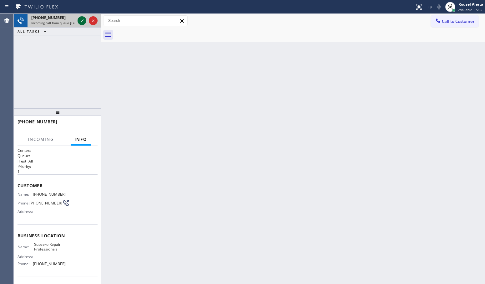
click at [78, 20] on icon at bounding box center [82, 21] width 8 height 8
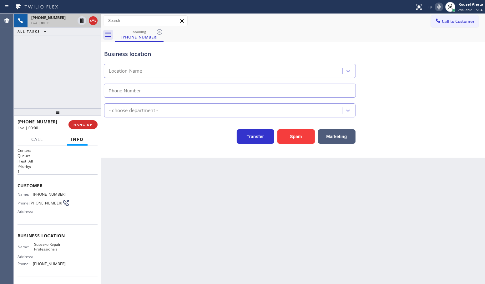
type input "[PHONE_NUMBER]"
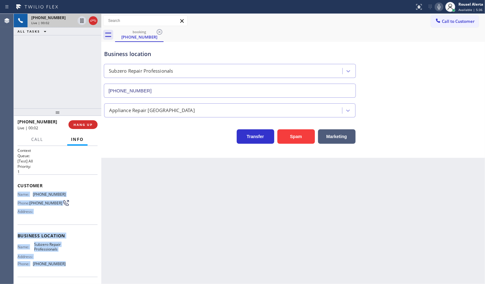
drag, startPoint x: 18, startPoint y: 190, endPoint x: 68, endPoint y: 268, distance: 92.9
click at [68, 268] on div "Context Queue: [Test] All Priority: 1 Customer Name: [PHONE_NUMBER] Phone: [PHO…" at bounding box center [58, 236] width 80 height 176
copy div "Name: [PHONE_NUMBER] Phone: [PHONE_NUMBER] Address: Business location Name: Sub…"
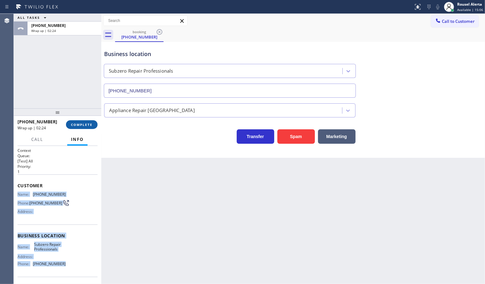
click at [79, 120] on button "COMPLETE" at bounding box center [82, 124] width 32 height 9
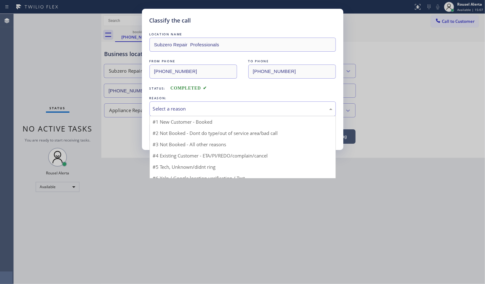
click at [166, 110] on div "Select a reason" at bounding box center [243, 108] width 180 height 7
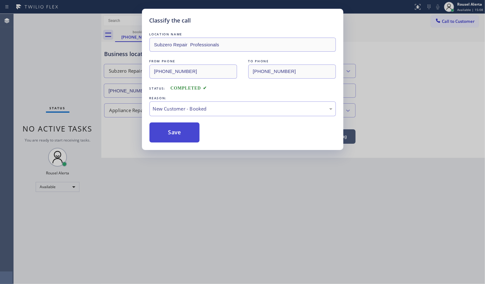
click at [170, 135] on button "Save" at bounding box center [175, 132] width 50 height 20
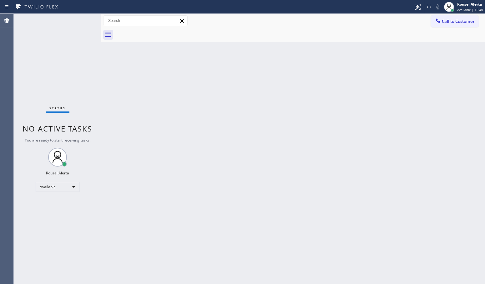
click at [215, 109] on div "Back to Dashboard Change Sender ID Customers Technicians Select a contact Outbo…" at bounding box center [293, 149] width 384 height 270
click at [184, 170] on div "Back to Dashboard Change Sender ID Customers Technicians Select a contact Outbo…" at bounding box center [293, 149] width 384 height 270
click at [123, 130] on div "Back to Dashboard Change Sender ID Customers Technicians Select a contact Outbo…" at bounding box center [293, 149] width 384 height 270
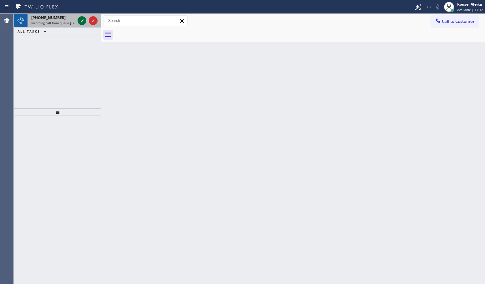
click at [84, 22] on icon at bounding box center [82, 21] width 8 height 8
click at [79, 20] on icon at bounding box center [82, 21] width 8 height 8
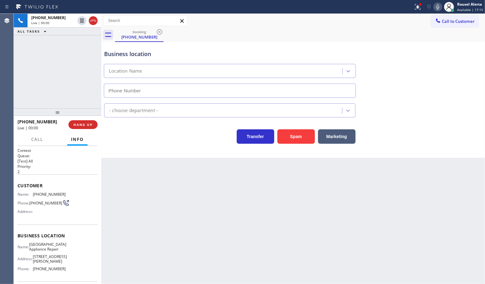
type input "[PHONE_NUMBER]"
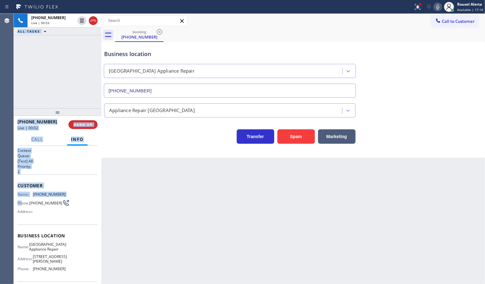
drag, startPoint x: 13, startPoint y: 192, endPoint x: 22, endPoint y: 193, distance: 9.1
click at [22, 198] on div "Agent Desktop Classify the call LOCATION NAME Home Alliance Membership FROM PHO…" at bounding box center [242, 149] width 485 height 270
click at [21, 193] on span "Name:" at bounding box center [25, 194] width 15 height 5
click at [19, 193] on span "Name:" at bounding box center [25, 194] width 15 height 5
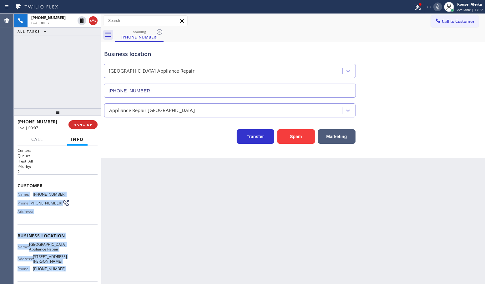
drag, startPoint x: 19, startPoint y: 193, endPoint x: 74, endPoint y: 273, distance: 97.3
click at [74, 273] on div "Context Queue: [Test] All Priority: 2 Customer Name: [PHONE_NUMBER] Phone: [PHO…" at bounding box center [58, 238] width 80 height 181
copy div "Name: [PHONE_NUMBER] Phone: [PHONE_NUMBER] Address: Business location Name: [GE…"
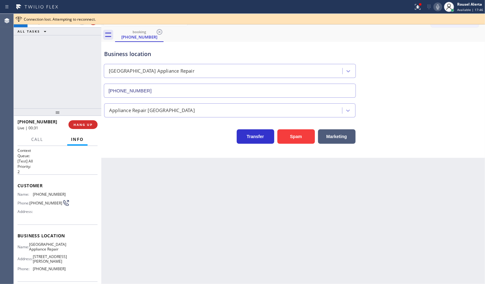
click at [359, 185] on div "Back to Dashboard Change Sender ID Customers Technicians Select a contact Outbo…" at bounding box center [293, 149] width 384 height 270
drag, startPoint x: 397, startPoint y: 63, endPoint x: 397, endPoint y: 55, distance: 8.5
click at [397, 63] on div "Business location [GEOGRAPHIC_DATA] Appliance Repair [PHONE_NUMBER]" at bounding box center [293, 69] width 381 height 57
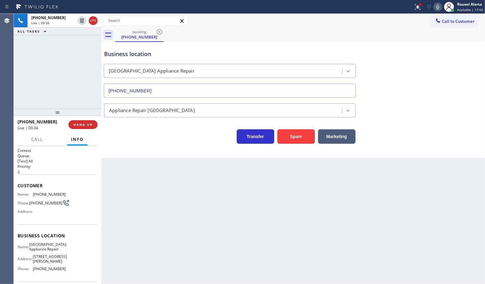
click at [437, 10] on icon at bounding box center [438, 7] width 8 height 8
click at [343, 220] on div "Back to Dashboard Change Sender ID Customers Technicians Select a contact Outbo…" at bounding box center [293, 149] width 384 height 270
click at [438, 7] on icon at bounding box center [438, 7] width 8 height 8
click at [170, 195] on div "Back to Dashboard Change Sender ID Customers Technicians Select a contact Outbo…" at bounding box center [293, 149] width 384 height 270
click at [81, 66] on div "[PHONE_NUMBER] Live | 04:38 ALL TASKS ALL TASKS ACTIVE TASKS TASKS IN WRAP UP" at bounding box center [58, 61] width 88 height 94
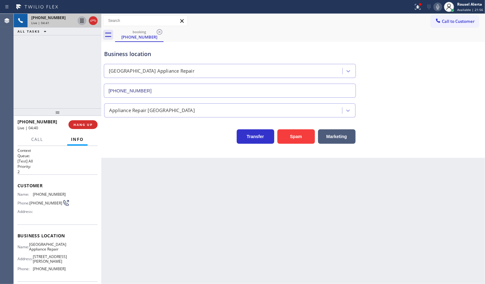
click at [81, 20] on icon at bounding box center [82, 21] width 8 height 8
click at [437, 6] on icon at bounding box center [438, 7] width 8 height 8
click at [418, 8] on icon at bounding box center [418, 7] width 6 height 6
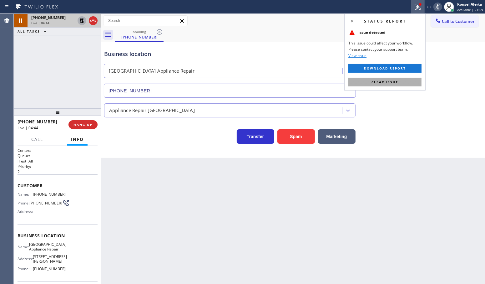
click at [402, 78] on button "Clear issue" at bounding box center [384, 82] width 73 height 9
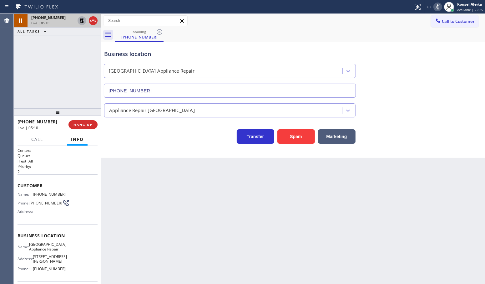
click at [81, 22] on icon at bounding box center [82, 21] width 8 height 8
drag, startPoint x: 436, startPoint y: 5, endPoint x: 447, endPoint y: 21, distance: 19.5
click at [436, 5] on icon at bounding box center [438, 7] width 8 height 8
click at [354, 226] on div "Back to Dashboard Change Sender ID Customers Technicians Select a contact Outbo…" at bounding box center [293, 149] width 384 height 270
click at [338, 215] on div "Back to Dashboard Change Sender ID Customers Technicians Select a contact Outbo…" at bounding box center [293, 149] width 384 height 270
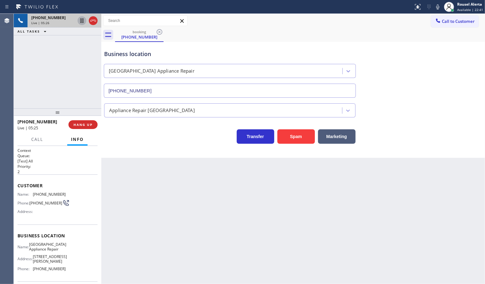
click at [334, 206] on div "Back to Dashboard Change Sender ID Customers Technicians Select a contact Outbo…" at bounding box center [293, 149] width 384 height 270
click at [57, 72] on div "[PHONE_NUMBER] Live | 05:27 ALL TASKS ALL TASKS ACTIVE TASKS TASKS IN WRAP UP" at bounding box center [58, 61] width 88 height 94
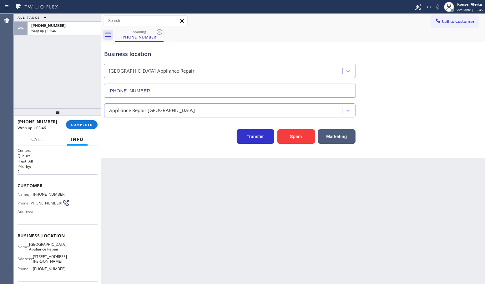
click at [176, 161] on div "Back to Dashboard Change Sender ID Customers Technicians Select a contact Outbo…" at bounding box center [293, 149] width 384 height 270
click at [87, 122] on button "COMPLETE" at bounding box center [82, 124] width 32 height 9
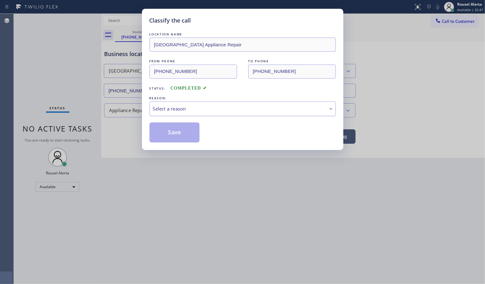
click at [195, 111] on div "Select a reason" at bounding box center [243, 108] width 180 height 7
click at [192, 132] on button "Save" at bounding box center [175, 132] width 50 height 20
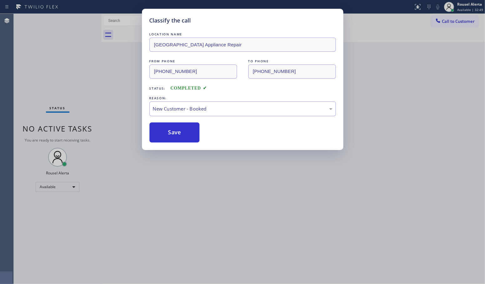
click at [235, 193] on div "Classify the call LOCATION NAME [GEOGRAPHIC_DATA] Appliance Repair FROM PHONE […" at bounding box center [242, 142] width 485 height 284
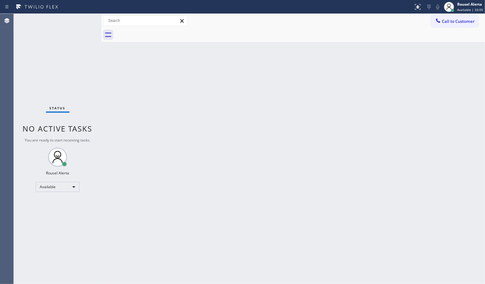
click at [143, 155] on div "Back to Dashboard Change Sender ID Customers Technicians Select a contact Outbo…" at bounding box center [293, 149] width 384 height 270
click at [266, 132] on div "Back to Dashboard Change Sender ID Customers Technicians Select a contact Outbo…" at bounding box center [293, 149] width 384 height 270
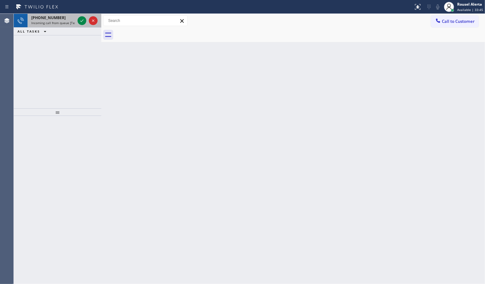
click at [58, 21] on span "Incoming call from queue [Test] All" at bounding box center [57, 23] width 52 height 4
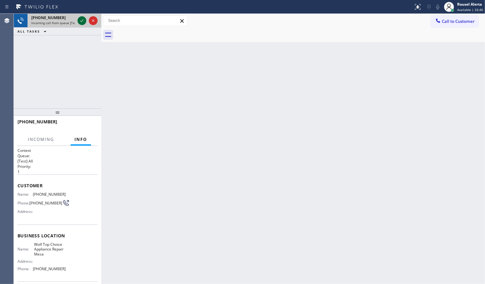
click at [81, 21] on icon at bounding box center [81, 20] width 3 height 3
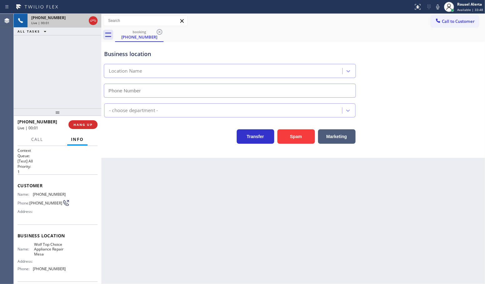
type input "[PHONE_NUMBER]"
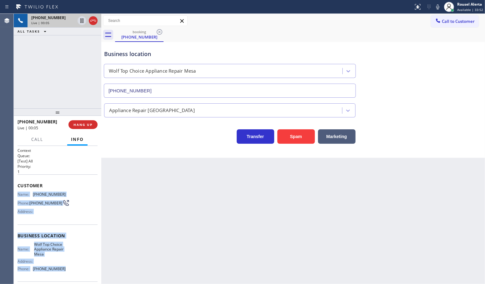
drag, startPoint x: 16, startPoint y: 191, endPoint x: 66, endPoint y: 269, distance: 92.7
click at [66, 269] on div "Context Queue: [Test] All Priority: 1 Customer Name: [PHONE_NUMBER] Phone: [PHO…" at bounding box center [58, 215] width 88 height 138
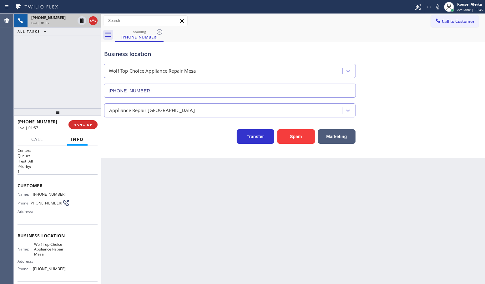
click at [188, 220] on div "Back to Dashboard Change Sender ID Customers Technicians Select a contact Outbo…" at bounding box center [293, 149] width 384 height 270
drag, startPoint x: 78, startPoint y: 65, endPoint x: 79, endPoint y: 44, distance: 20.6
click at [78, 64] on div "[PHONE_NUMBER] Live | 01:58 ALL TASKS ALL TASKS ACTIVE TASKS TASKS IN WRAP UP" at bounding box center [58, 61] width 88 height 94
click at [79, 23] on icon at bounding box center [82, 21] width 8 height 8
drag, startPoint x: 438, startPoint y: 7, endPoint x: 449, endPoint y: 27, distance: 22.6
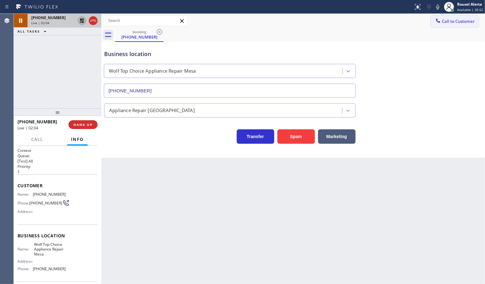
click at [438, 7] on icon at bounding box center [438, 7] width 8 height 8
click at [61, 70] on div "[PHONE_NUMBER] Live | 02:17 ALL TASKS ALL TASKS ACTIVE TASKS TASKS IN WRAP UP" at bounding box center [58, 61] width 88 height 94
click at [80, 19] on icon at bounding box center [82, 21] width 8 height 8
drag, startPoint x: 438, startPoint y: 5, endPoint x: 448, endPoint y: 23, distance: 21.4
click at [438, 5] on icon at bounding box center [438, 7] width 8 height 8
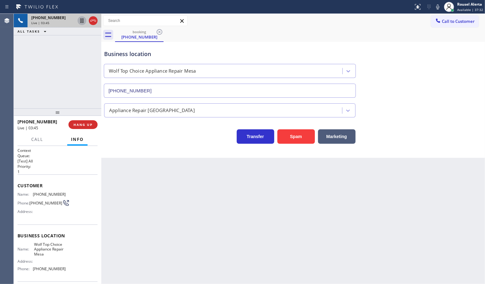
click at [37, 65] on div "[PHONE_NUMBER] Live | 03:45 ALL TASKS ALL TASKS ACTIVE TASKS TASKS IN WRAP UP" at bounding box center [58, 61] width 88 height 94
click at [229, 263] on div "Back to Dashboard Change Sender ID Customers Technicians Select a contact Outbo…" at bounding box center [293, 149] width 384 height 270
click at [47, 43] on div "[PHONE_NUMBER] Live | 03:52 ALL TASKS ALL TASKS ACTIVE TASKS TASKS IN WRAP UP" at bounding box center [58, 61] width 88 height 94
click at [183, 222] on div "Back to Dashboard Change Sender ID Customers Technicians Select a contact Outbo…" at bounding box center [293, 149] width 384 height 270
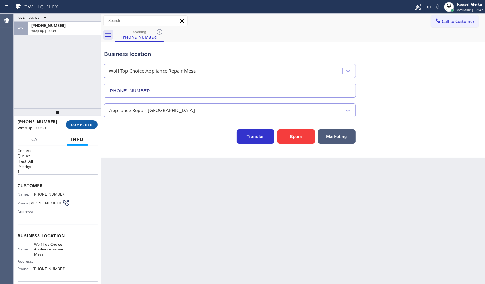
drag, startPoint x: 78, startPoint y: 128, endPoint x: 78, endPoint y: 124, distance: 3.4
click at [78, 127] on button "COMPLETE" at bounding box center [82, 124] width 32 height 9
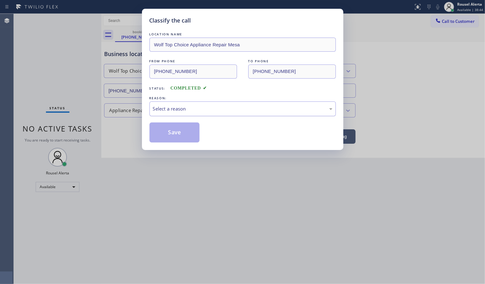
click at [187, 108] on div "Select a reason" at bounding box center [243, 108] width 180 height 7
drag, startPoint x: 189, startPoint y: 131, endPoint x: 185, endPoint y: 131, distance: 4.4
click at [189, 131] on button "Save" at bounding box center [175, 132] width 50 height 20
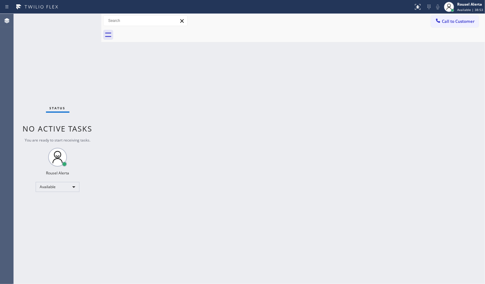
click at [232, 158] on div "Back to Dashboard Change Sender ID Customers Technicians Select a contact Outbo…" at bounding box center [293, 149] width 384 height 270
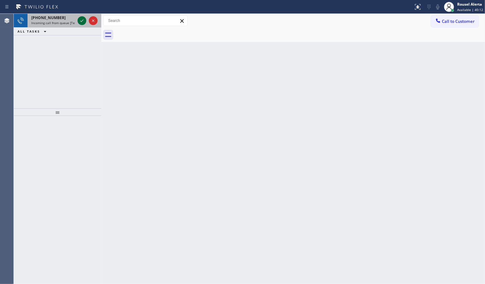
click at [78, 21] on div at bounding box center [82, 21] width 9 height 8
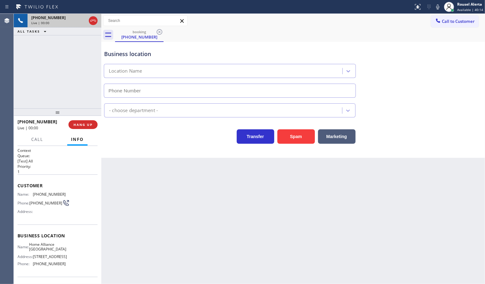
type input "[PHONE_NUMBER]"
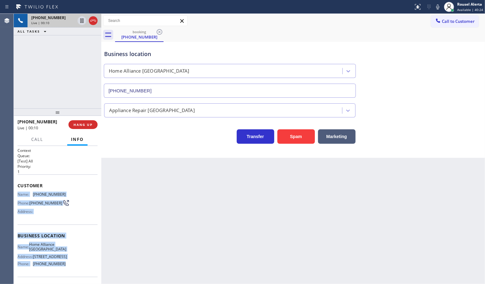
drag, startPoint x: 17, startPoint y: 196, endPoint x: 73, endPoint y: 270, distance: 92.3
click at [73, 270] on div "Context Queue: [Test] All Priority: 1 Customer Name: [PHONE_NUMBER] Phone: [PHO…" at bounding box center [58, 215] width 88 height 138
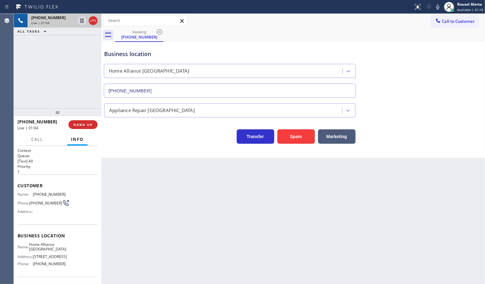
click at [55, 58] on div "[PHONE_NUMBER] Live | 01:04 ALL TASKS ALL TASKS ACTIVE TASKS TASKS IN WRAP UP" at bounding box center [58, 61] width 88 height 94
click at [80, 24] on icon at bounding box center [82, 21] width 8 height 8
click at [436, 7] on icon at bounding box center [438, 7] width 8 height 8
click at [83, 22] on icon at bounding box center [82, 20] width 4 height 4
drag, startPoint x: 440, startPoint y: 7, endPoint x: 465, endPoint y: 48, distance: 48.0
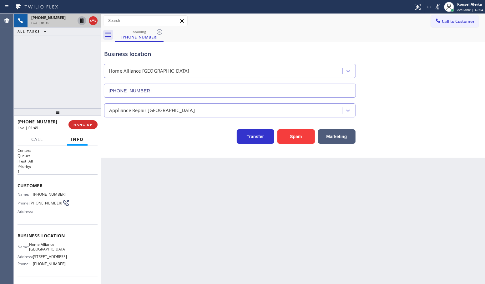
click at [440, 7] on icon at bounding box center [438, 7] width 8 height 8
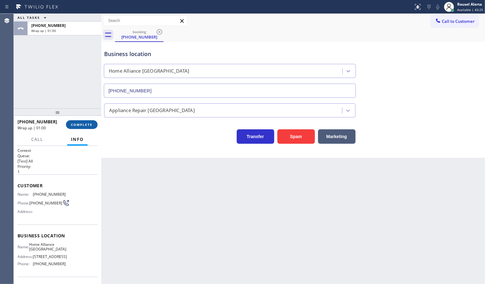
click at [85, 122] on span "COMPLETE" at bounding box center [82, 124] width 22 height 4
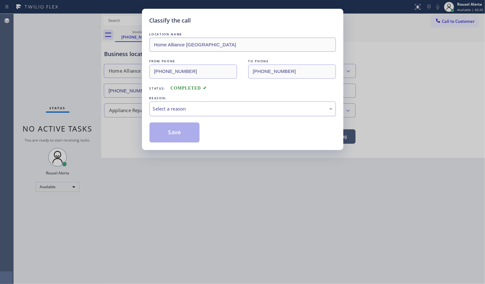
drag, startPoint x: 165, startPoint y: 114, endPoint x: 175, endPoint y: 110, distance: 10.3
click at [170, 108] on div "Select a reason" at bounding box center [243, 108] width 180 height 7
click at [188, 131] on button "Save" at bounding box center [175, 132] width 50 height 20
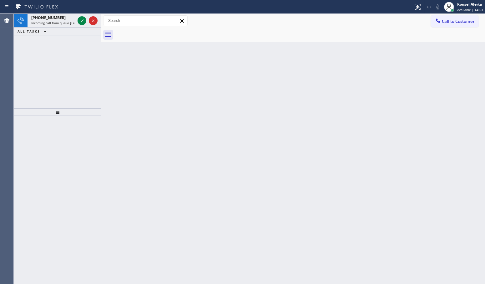
click at [77, 20] on div at bounding box center [87, 21] width 23 height 14
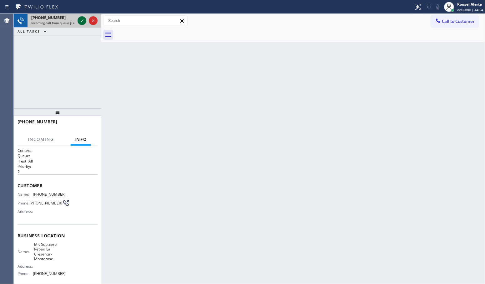
click at [79, 20] on icon at bounding box center [82, 21] width 8 height 8
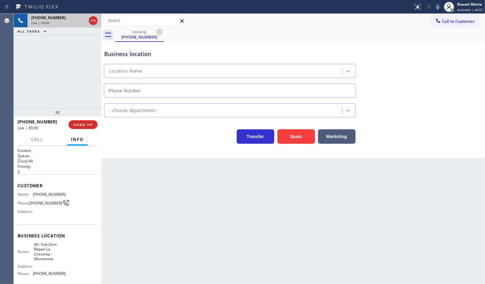
type input "[PHONE_NUMBER]"
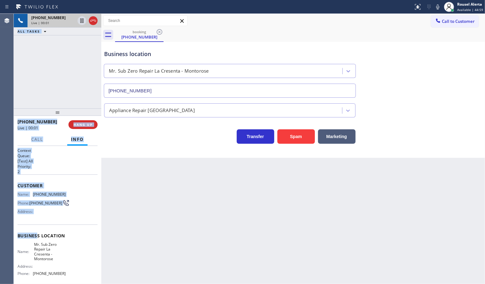
drag, startPoint x: 13, startPoint y: 189, endPoint x: 39, endPoint y: 218, distance: 39.5
click at [38, 224] on div "Agent Desktop Classify the call LOCATION NAME Home Alliance Membership FROM PHO…" at bounding box center [242, 149] width 485 height 270
click at [41, 213] on div "Address:" at bounding box center [42, 211] width 48 height 5
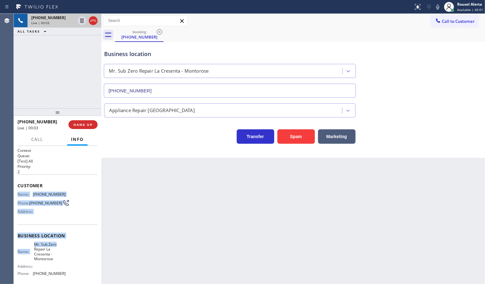
scroll to position [39, 0]
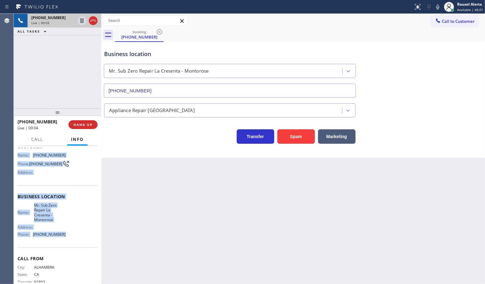
drag, startPoint x: 18, startPoint y: 192, endPoint x: 66, endPoint y: 244, distance: 71.0
click at [66, 244] on div "Context Queue: [Test] All Priority: 2 Customer Name: [PHONE_NUMBER] Phone: [PHO…" at bounding box center [58, 202] width 80 height 186
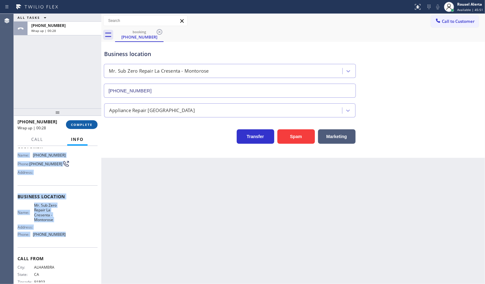
click at [81, 128] on button "COMPLETE" at bounding box center [82, 124] width 32 height 9
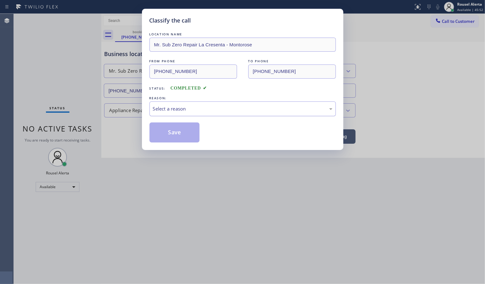
click at [175, 109] on div "Select a reason" at bounding box center [243, 108] width 180 height 7
click at [174, 131] on button "Save" at bounding box center [175, 132] width 50 height 20
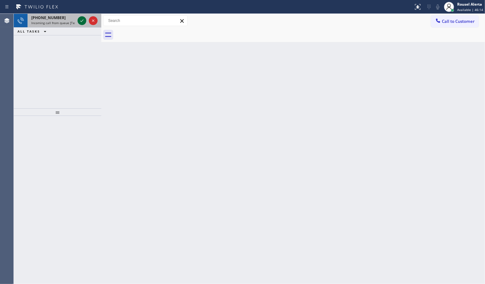
click at [79, 19] on icon at bounding box center [82, 21] width 8 height 8
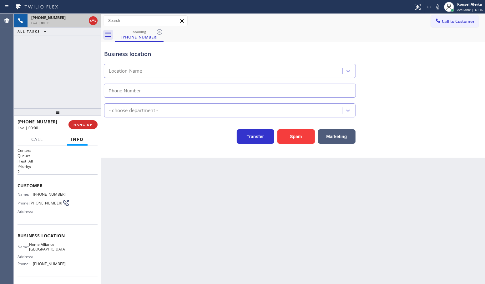
type input "[PHONE_NUMBER]"
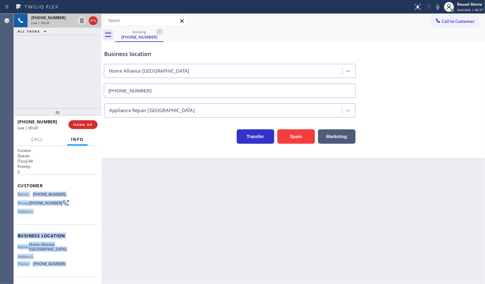
drag, startPoint x: 18, startPoint y: 193, endPoint x: 76, endPoint y: 265, distance: 92.1
click at [76, 265] on div "Context Queue: [Test] All Priority: 2 Customer Name: [PHONE_NUMBER] Phone: [PHO…" at bounding box center [58, 236] width 80 height 176
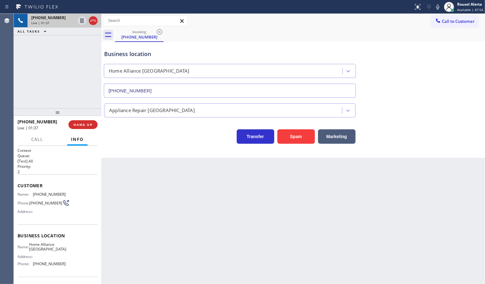
click at [62, 64] on div "[PHONE_NUMBER] Live | 01:37 ALL TASKS ALL TASKS ACTIVE TASKS TASKS IN WRAP UP" at bounding box center [58, 61] width 88 height 94
click at [80, 20] on icon at bounding box center [81, 20] width 3 height 4
click at [84, 23] on icon at bounding box center [82, 21] width 8 height 8
drag, startPoint x: 70, startPoint y: 72, endPoint x: 73, endPoint y: 62, distance: 10.4
click at [70, 72] on div "[PHONE_NUMBER] Live | 01:48 ALL TASKS ALL TASKS ACTIVE TASKS TASKS IN WRAP UP" at bounding box center [58, 61] width 88 height 94
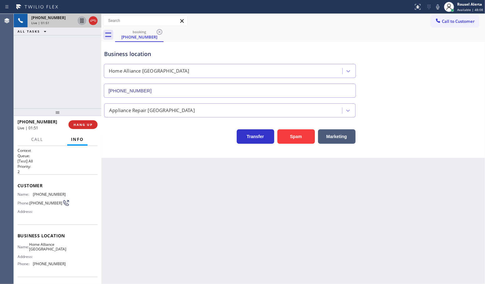
click at [80, 24] on button at bounding box center [82, 20] width 9 height 9
click at [437, 8] on icon at bounding box center [438, 7] width 8 height 8
click at [81, 19] on icon at bounding box center [82, 20] width 4 height 4
click at [436, 7] on icon at bounding box center [438, 7] width 8 height 8
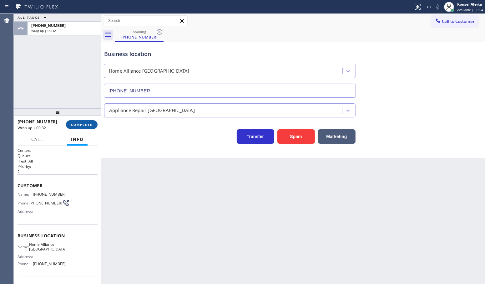
click at [85, 128] on button "COMPLETE" at bounding box center [82, 124] width 32 height 9
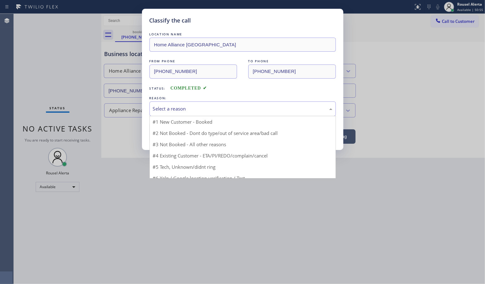
click at [195, 108] on div "Select a reason" at bounding box center [243, 108] width 180 height 7
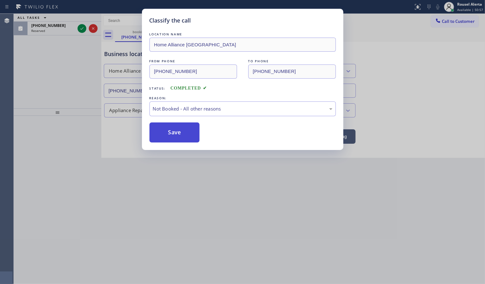
click at [189, 129] on button "Save" at bounding box center [175, 132] width 50 height 20
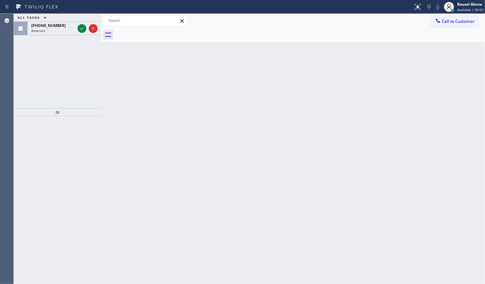
click at [80, 29] on icon at bounding box center [82, 29] width 8 height 8
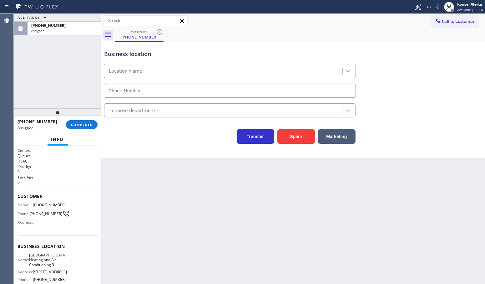
type input "[PHONE_NUMBER]"
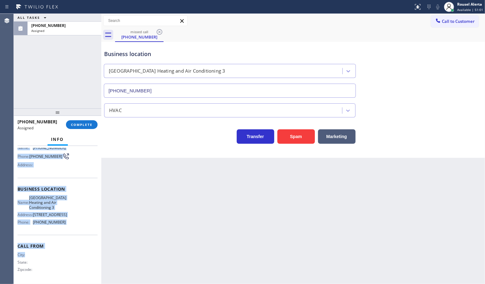
scroll to position [57, 0]
drag, startPoint x: 18, startPoint y: 197, endPoint x: 69, endPoint y: 233, distance: 62.9
click at [69, 233] on div "Context Queue: HVAC Priority: 0 Task Age: Customer Name: [PHONE_NUMBER] Phone: …" at bounding box center [58, 189] width 80 height 186
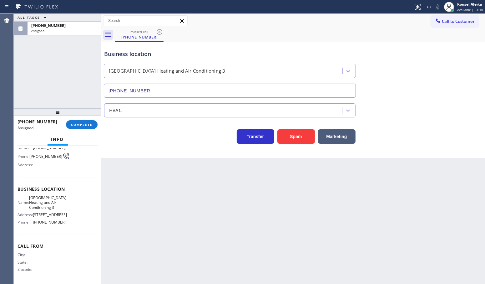
click at [57, 64] on div "ALL TASKS ALL TASKS ACTIVE TASKS TASKS IN WRAP UP [PHONE_NUMBER] Assigned" at bounding box center [58, 61] width 88 height 94
click at [81, 124] on span "COMPLETE" at bounding box center [82, 124] width 22 height 4
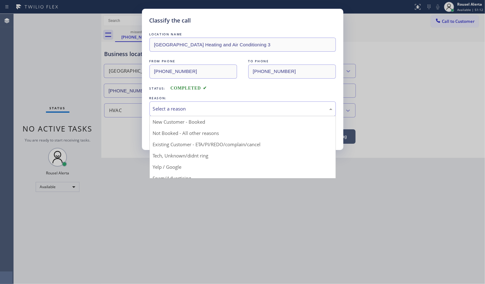
click at [188, 106] on div "Select a reason" at bounding box center [243, 108] width 180 height 7
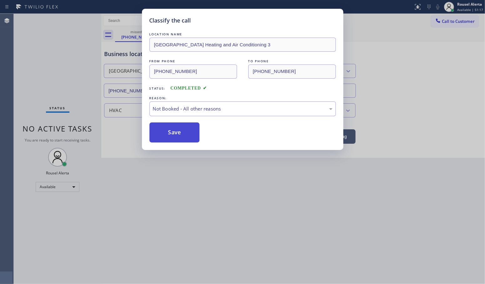
click at [184, 134] on button "Save" at bounding box center [175, 132] width 50 height 20
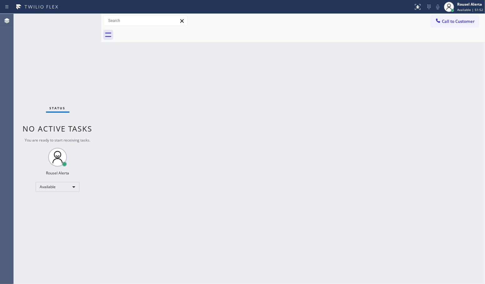
click at [83, 23] on div "Status No active tasks You are ready to start receiving tasks. Rousel Alerta Av…" at bounding box center [58, 149] width 88 height 270
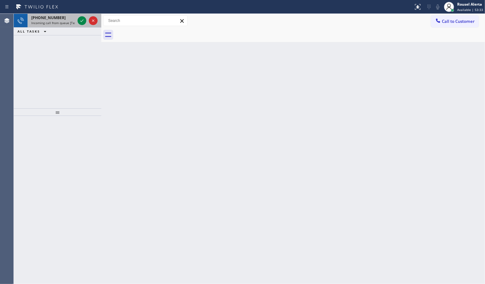
click at [76, 18] on div at bounding box center [87, 21] width 23 height 14
click at [56, 28] on div "ALL TASKS ALL TASKS ACTIVE TASKS TASKS IN WRAP UP" at bounding box center [58, 32] width 88 height 8
click at [58, 22] on span "Incoming call from queue [Test] All" at bounding box center [57, 23] width 52 height 4
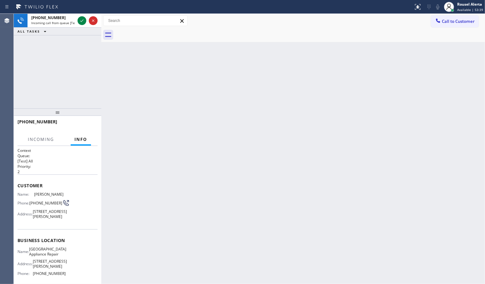
click at [106, 83] on div "Back to Dashboard Change Sender ID Customers Technicians Select a contact Outbo…" at bounding box center [293, 149] width 384 height 270
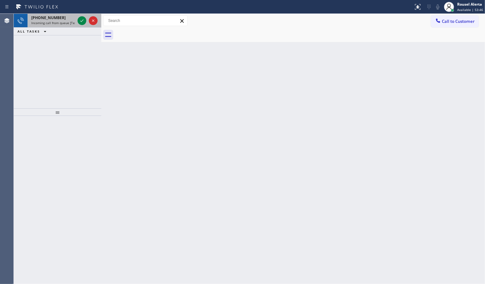
click at [50, 23] on span "Incoming call from queue [Test] All" at bounding box center [57, 23] width 52 height 4
click at [65, 24] on span "Incoming call from queue [Test] All" at bounding box center [57, 23] width 52 height 4
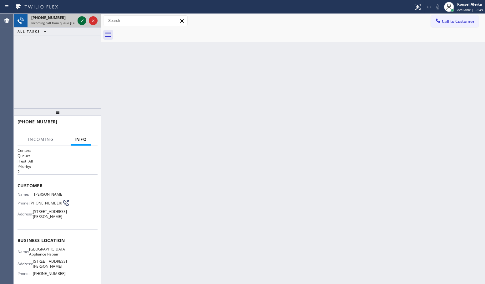
click at [80, 20] on icon at bounding box center [82, 21] width 8 height 8
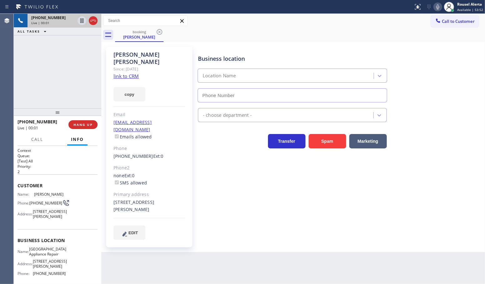
type input "[PHONE_NUMBER]"
click at [126, 73] on link "link to CRM" at bounding box center [126, 76] width 25 height 6
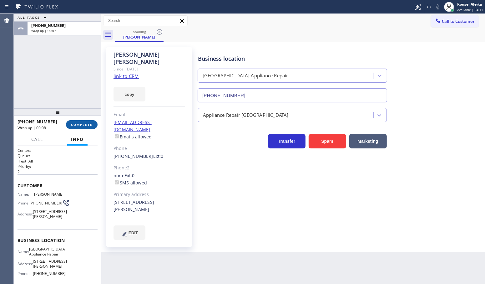
click at [84, 124] on span "COMPLETE" at bounding box center [82, 124] width 22 height 4
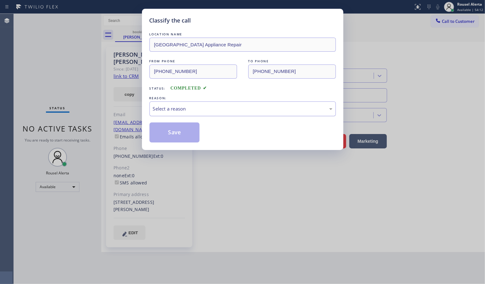
click at [190, 112] on div "Select a reason" at bounding box center [243, 108] width 180 height 7
click at [191, 139] on button "Save" at bounding box center [175, 132] width 50 height 20
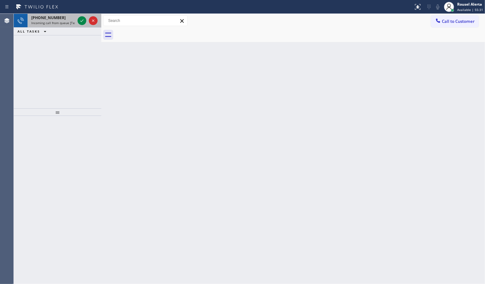
click at [70, 21] on span "Incoming call from queue [Test] All" at bounding box center [57, 23] width 52 height 4
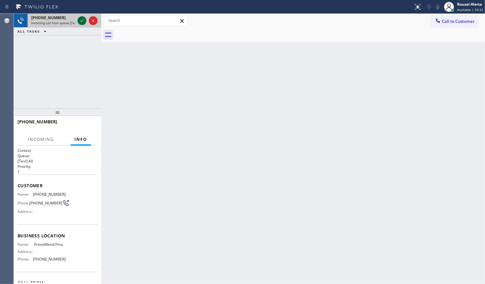
click at [80, 20] on icon at bounding box center [82, 21] width 8 height 8
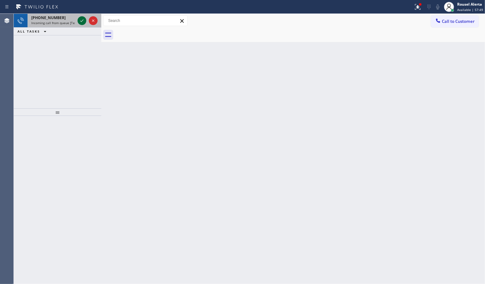
click at [78, 17] on div at bounding box center [82, 21] width 9 height 8
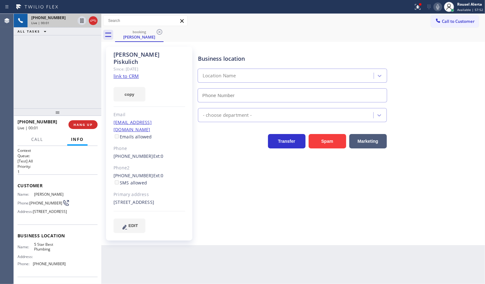
type input "[PHONE_NUMBER]"
click at [124, 73] on link "link to CRM" at bounding box center [126, 76] width 25 height 6
click at [326, 261] on div "Back to Dashboard Change Sender ID Customers Technicians Select a contact Outbo…" at bounding box center [293, 149] width 384 height 270
click at [62, 77] on div "[PHONE_NUMBER] Live | 03:32 ALL TASKS ALL TASKS ACTIVE TASKS TASKS IN WRAP UP" at bounding box center [58, 61] width 88 height 94
click at [63, 42] on div "[PHONE_NUMBER] Live | 04:04 ALL TASKS ALL TASKS ACTIVE TASKS TASKS IN WRAP UP" at bounding box center [58, 61] width 88 height 94
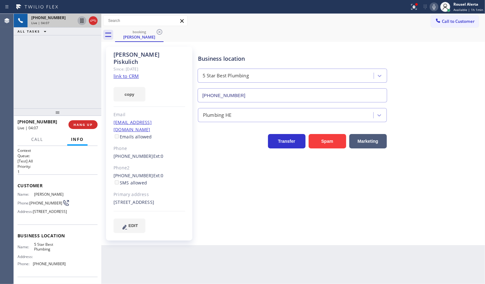
click at [80, 22] on icon at bounding box center [82, 21] width 8 height 8
click at [434, 9] on icon at bounding box center [434, 7] width 8 height 8
click at [79, 44] on icon at bounding box center [82, 42] width 8 height 8
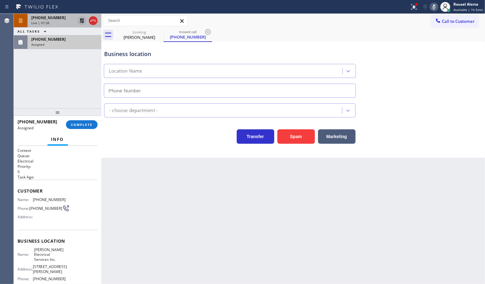
type input "[PHONE_NUMBER]"
click at [49, 45] on div "Assigned" at bounding box center [64, 44] width 66 height 4
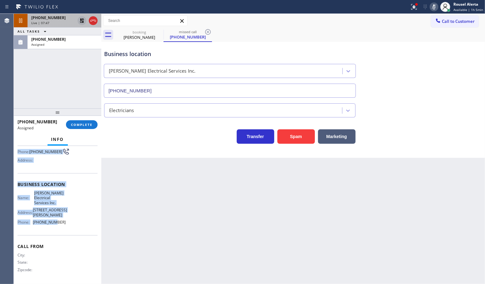
scroll to position [72, 0]
drag, startPoint x: 18, startPoint y: 196, endPoint x: 75, endPoint y: 225, distance: 64.3
click at [75, 225] on div "Context Queue: Electrical Priority: 0 Task Age: Customer Name: [PHONE_NUMBER] P…" at bounding box center [58, 186] width 80 height 191
drag, startPoint x: 52, startPoint y: 35, endPoint x: 53, endPoint y: 39, distance: 4.1
click at [52, 35] on div "[PHONE_NUMBER] Assigned" at bounding box center [63, 42] width 71 height 14
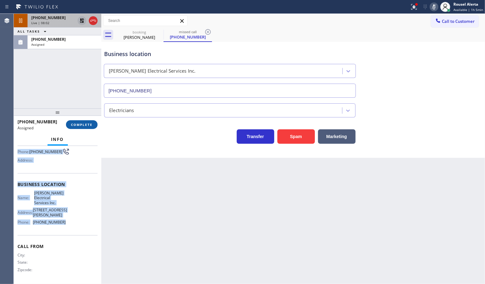
click at [84, 124] on span "COMPLETE" at bounding box center [82, 124] width 22 height 4
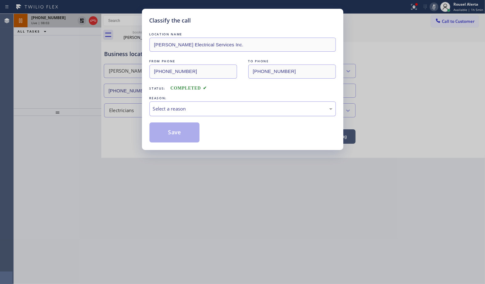
click at [193, 114] on div "Select a reason" at bounding box center [243, 108] width 186 height 15
click at [187, 136] on button "Save" at bounding box center [175, 132] width 50 height 20
type input "[PHONE_NUMBER]"
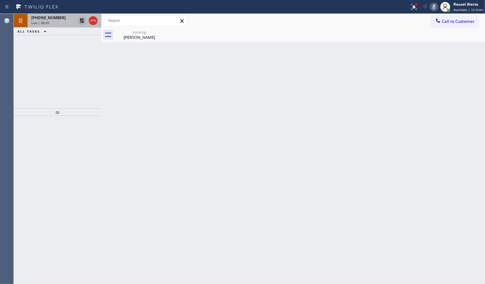
click at [45, 19] on div "Classify the call LOCATION NAME Home Alliance Membership FROM PHONE [PHONE_NUMB…" at bounding box center [249, 149] width 471 height 270
click at [65, 20] on div "[PHONE_NUMBER]" at bounding box center [53, 17] width 44 height 5
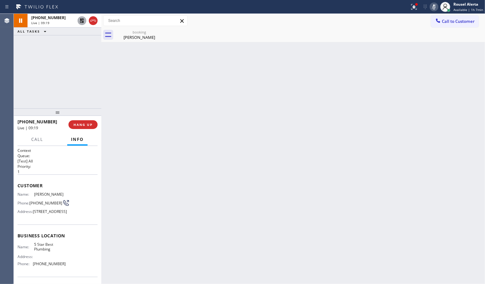
click at [83, 24] on icon at bounding box center [82, 21] width 8 height 8
click at [435, 7] on rect at bounding box center [434, 6] width 4 height 4
click at [66, 19] on div "[PHONE_NUMBER]" at bounding box center [53, 17] width 44 height 5
click at [114, 104] on div "Back to Dashboard Change Sender ID Customers Technicians Select a contact Outbo…" at bounding box center [293, 149] width 384 height 270
click at [56, 23] on div "Live | 10:58" at bounding box center [53, 23] width 44 height 4
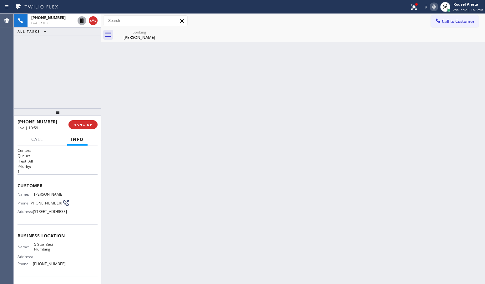
click at [167, 157] on div "Back to Dashboard Change Sender ID Customers Technicians Select a contact Outbo…" at bounding box center [293, 149] width 384 height 270
click at [97, 79] on div "[PHONE_NUMBER] Live | 11:05 ALL TASKS ALL TASKS ACTIVE TASKS TASKS IN WRAP UP" at bounding box center [58, 61] width 88 height 94
click at [86, 127] on button "HANG UP" at bounding box center [83, 124] width 29 height 9
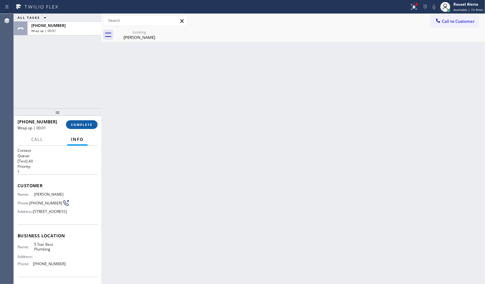
click at [85, 127] on span "COMPLETE" at bounding box center [82, 124] width 22 height 4
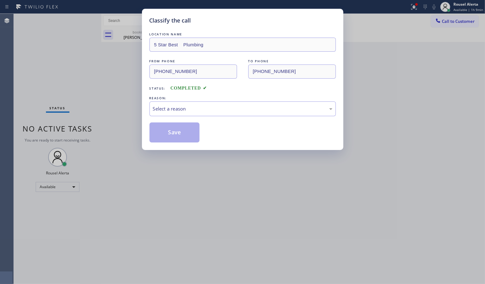
click at [171, 101] on div "REASON:" at bounding box center [243, 98] width 186 height 7
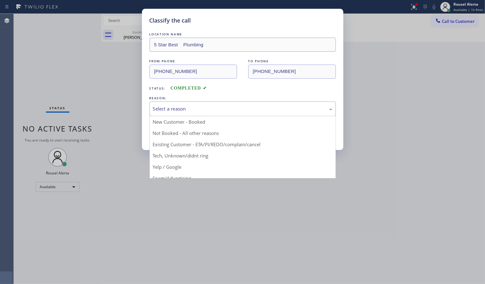
click at [175, 107] on div "Select a reason" at bounding box center [243, 108] width 180 height 7
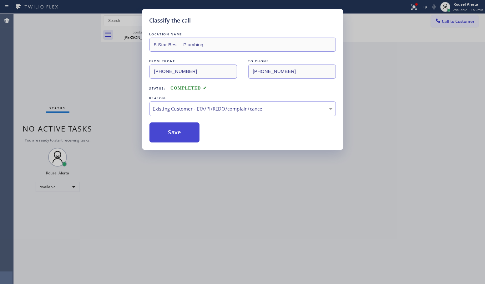
click at [183, 138] on button "Save" at bounding box center [175, 132] width 50 height 20
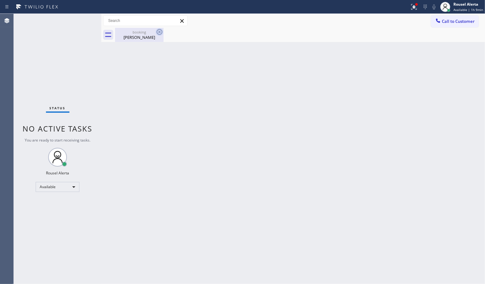
click at [156, 34] on icon at bounding box center [160, 32] width 8 height 8
click at [159, 31] on icon at bounding box center [160, 32] width 6 height 6
click at [160, 72] on div "Back to Dashboard Change Sender ID Customers Technicians Select a contact Outbo…" at bounding box center [293, 149] width 384 height 270
click at [139, 35] on div "[PERSON_NAME]" at bounding box center [139, 37] width 47 height 6
click at [158, 112] on div "Back to Dashboard Change Sender ID Customers Technicians Select a contact Outbo…" at bounding box center [293, 149] width 384 height 270
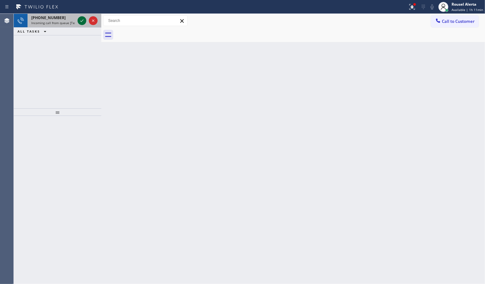
click at [79, 21] on icon at bounding box center [82, 21] width 8 height 8
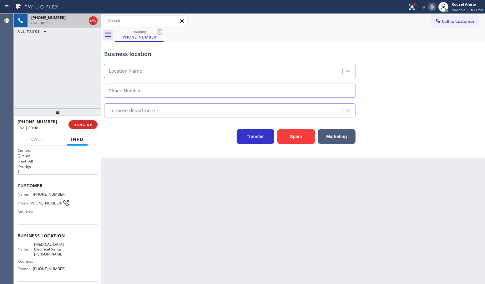
type input "[PHONE_NUMBER]"
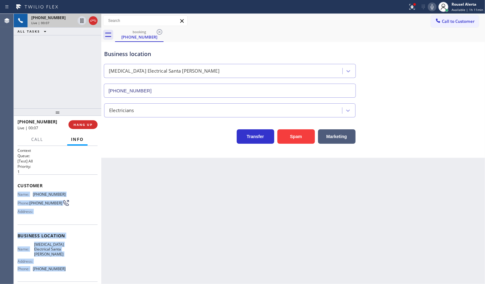
drag, startPoint x: 17, startPoint y: 196, endPoint x: 70, endPoint y: 267, distance: 88.6
click at [70, 267] on div "Context Queue: [Test] All Priority: 1 Customer Name: [PHONE_NUMBER] Phone: [PHO…" at bounding box center [58, 238] width 80 height 181
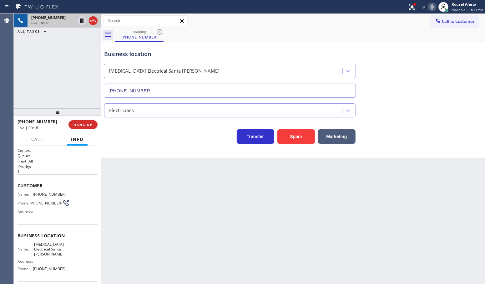
click at [334, 50] on div "Business location" at bounding box center [229, 54] width 251 height 8
click at [63, 87] on div "[PHONE_NUMBER] Live | 02:19 ALL TASKS ALL TASKS ACTIVE TASKS TASKS IN WRAP UP" at bounding box center [58, 61] width 88 height 94
click at [78, 125] on span "HANG UP" at bounding box center [83, 124] width 19 height 4
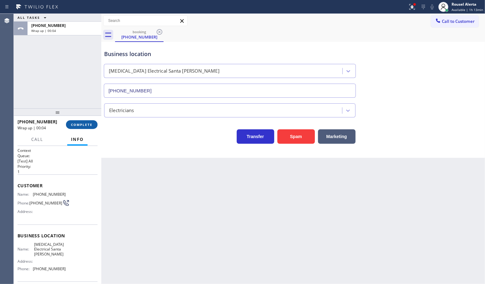
click at [76, 125] on span "COMPLETE" at bounding box center [82, 124] width 22 height 4
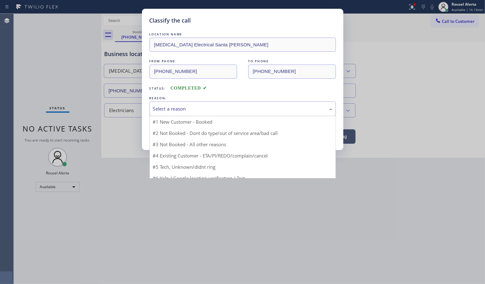
click at [151, 111] on div "Select a reason" at bounding box center [243, 108] width 186 height 15
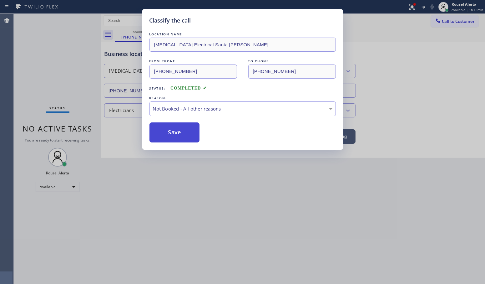
click at [171, 128] on button "Save" at bounding box center [175, 132] width 50 height 20
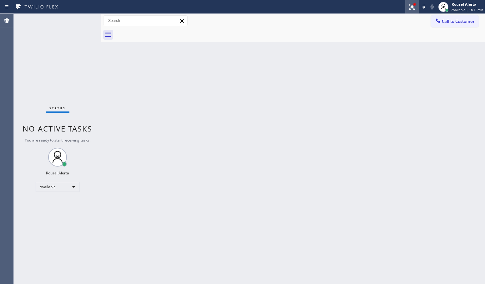
click at [413, 6] on icon at bounding box center [413, 7] width 8 height 8
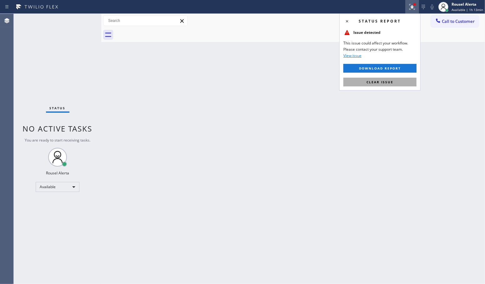
click at [389, 79] on button "Clear issue" at bounding box center [379, 82] width 73 height 9
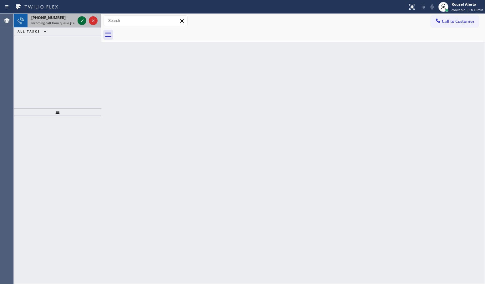
click at [83, 23] on icon at bounding box center [82, 21] width 8 height 8
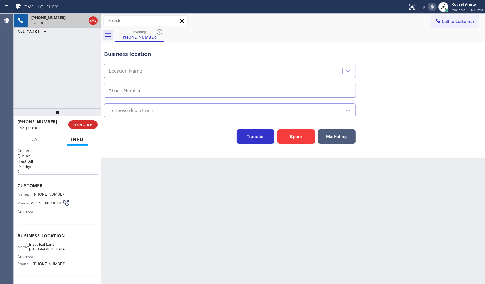
type input "[PHONE_NUMBER]"
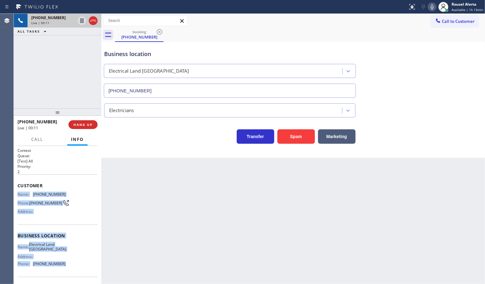
drag, startPoint x: 17, startPoint y: 192, endPoint x: 66, endPoint y: 267, distance: 89.4
click at [66, 267] on div "Context Queue: [Test] All Priority: 2 Customer Name: [PHONE_NUMBER] Phone: [PHO…" at bounding box center [58, 215] width 88 height 138
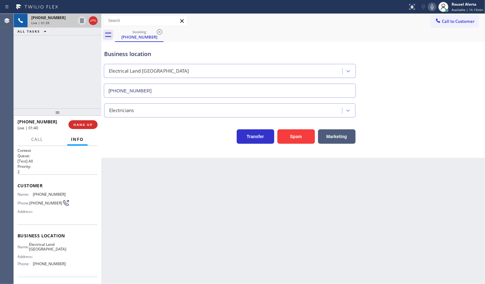
click at [76, 75] on div "[PHONE_NUMBER] Live | 01:39 ALL TASKS ALL TASKS ACTIVE TASKS TASKS IN WRAP UP" at bounding box center [58, 61] width 88 height 94
click at [81, 24] on icon at bounding box center [82, 21] width 8 height 8
click at [435, 10] on button at bounding box center [432, 7] width 9 height 9
click at [31, 60] on div "[PHONE_NUMBER] Live | 04:19 ALL TASKS ALL TASKS ACTIVE TASKS TASKS IN WRAP UP" at bounding box center [58, 61] width 88 height 94
click at [81, 21] on icon at bounding box center [82, 21] width 8 height 8
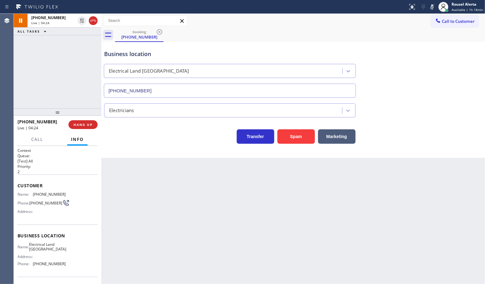
click at [432, 7] on icon at bounding box center [433, 7] width 8 height 8
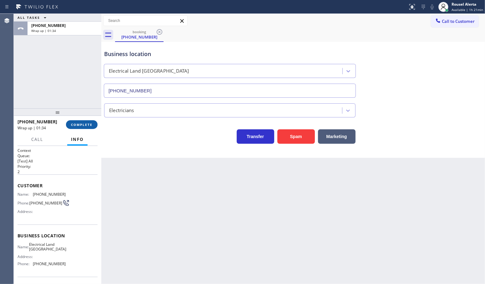
click at [80, 120] on button "COMPLETE" at bounding box center [82, 124] width 32 height 9
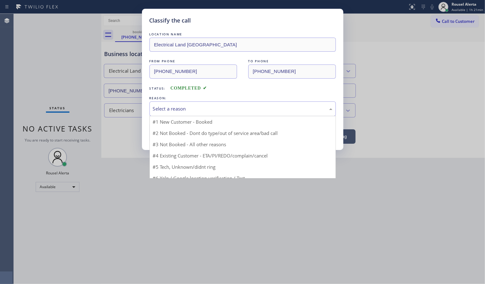
click at [158, 108] on div "Select a reason" at bounding box center [243, 108] width 180 height 7
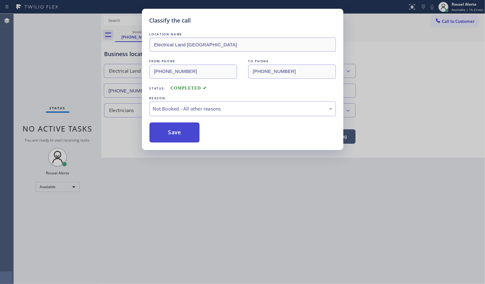
click at [184, 135] on button "Save" at bounding box center [175, 132] width 50 height 20
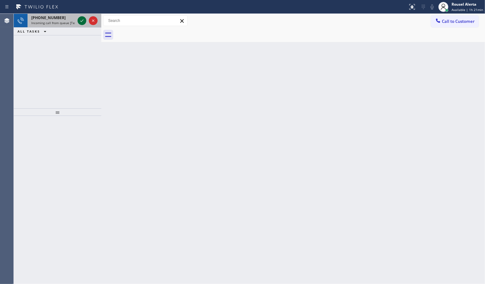
click at [78, 21] on div at bounding box center [82, 21] width 9 height 8
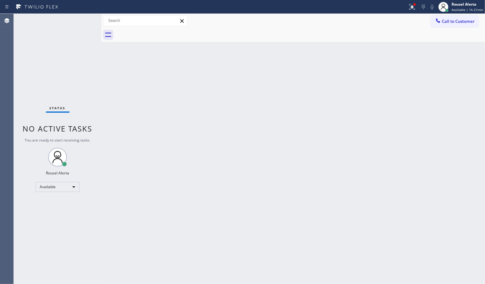
click at [148, 135] on div "Back to Dashboard Change Sender ID Customers Technicians Select a contact Outbo…" at bounding box center [293, 149] width 384 height 270
click at [174, 195] on div "Back to Dashboard Change Sender ID Customers Technicians Select a contact Outbo…" at bounding box center [293, 149] width 384 height 270
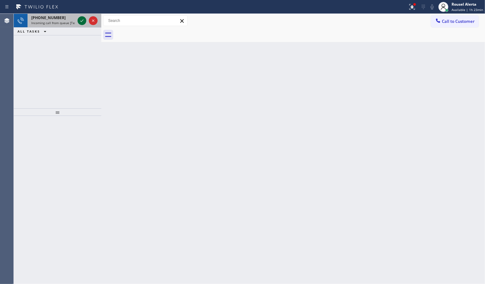
click at [81, 22] on icon at bounding box center [82, 21] width 8 height 8
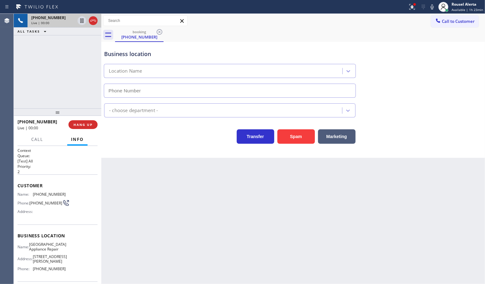
type input "[PHONE_NUMBER]"
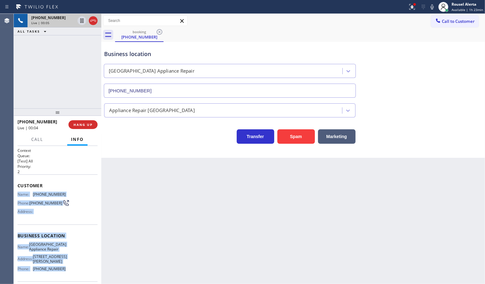
drag, startPoint x: 16, startPoint y: 190, endPoint x: 74, endPoint y: 273, distance: 101.3
click at [74, 273] on div "Context Queue: [Test] All Priority: 2 Customer Name: [PHONE_NUMBER] Phone: [PHO…" at bounding box center [58, 215] width 88 height 138
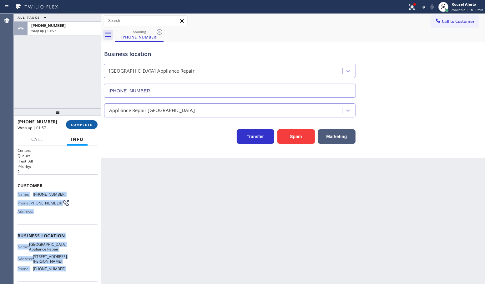
click at [82, 121] on button "COMPLETE" at bounding box center [82, 124] width 32 height 9
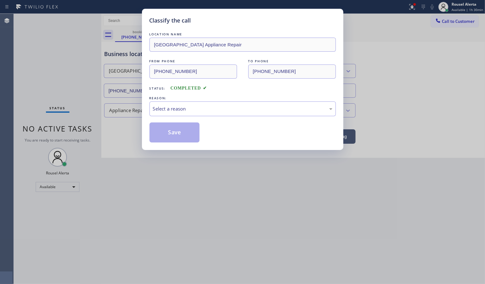
click at [164, 107] on div "Select a reason" at bounding box center [243, 108] width 180 height 7
click at [178, 135] on button "Save" at bounding box center [175, 132] width 50 height 20
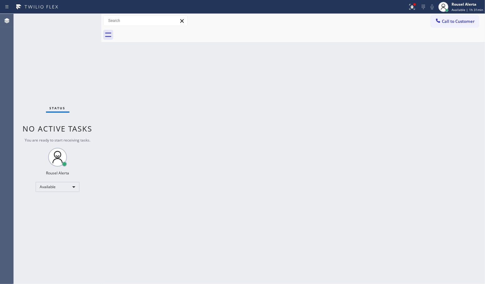
click at [80, 35] on div "Status No active tasks You are ready to start receiving tasks. Rousel Alerta Av…" at bounding box center [58, 149] width 88 height 270
click at [414, 9] on icon at bounding box center [413, 7] width 8 height 8
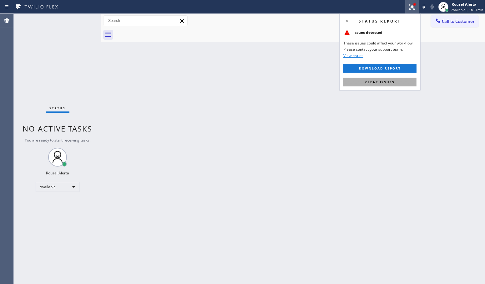
click at [398, 82] on button "Clear issues" at bounding box center [379, 82] width 73 height 9
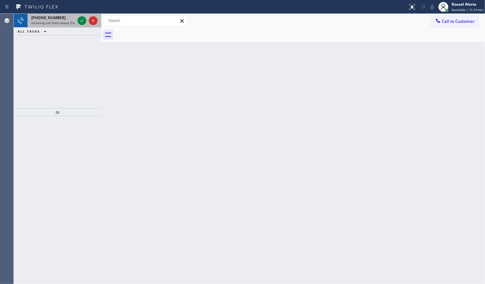
click at [63, 21] on span "Incoming call from queue [Test] All" at bounding box center [57, 23] width 52 height 4
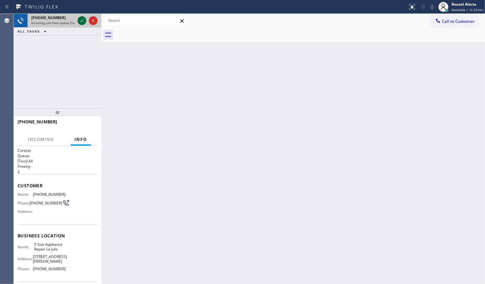
click at [78, 21] on div at bounding box center [82, 21] width 9 height 8
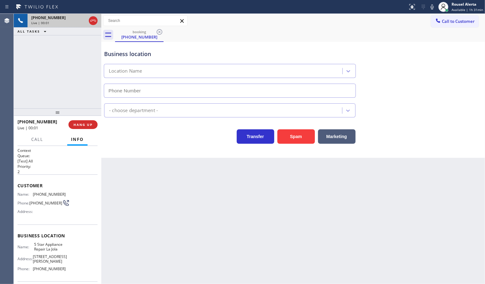
type input "[PHONE_NUMBER]"
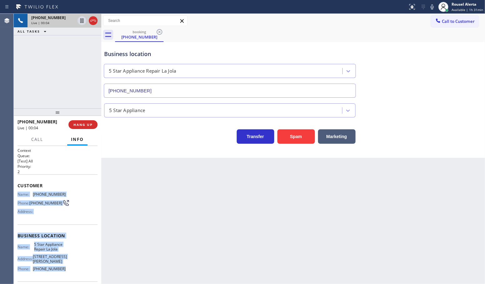
drag, startPoint x: 17, startPoint y: 194, endPoint x: 74, endPoint y: 267, distance: 92.2
click at [74, 267] on div "Context Queue: [Test] All Priority: 2 Customer Name: [PHONE_NUMBER] Phone: [PHO…" at bounding box center [58, 215] width 88 height 138
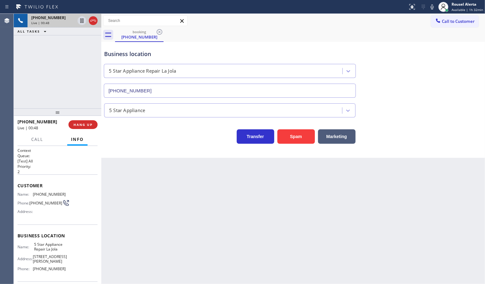
click at [57, 50] on div "[PHONE_NUMBER] Live | 00:48 ALL TASKS ALL TASKS ACTIVE TASKS TASKS IN WRAP UP" at bounding box center [58, 61] width 88 height 94
click at [38, 141] on span "Call" at bounding box center [37, 139] width 12 height 6
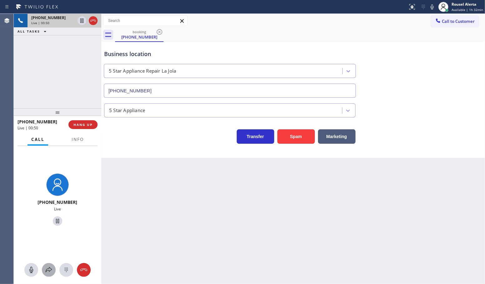
click at [48, 270] on icon at bounding box center [49, 269] width 6 height 5
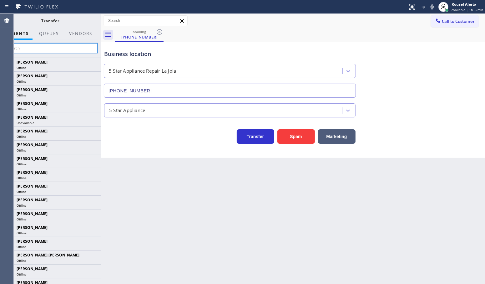
click at [28, 48] on input "text" at bounding box center [50, 48] width 94 height 10
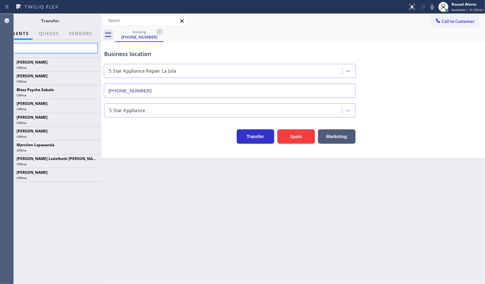
type input "s"
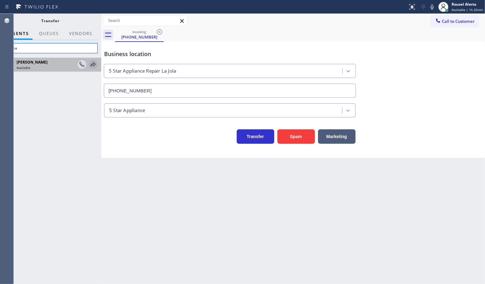
type input "esma"
click at [93, 65] on icon at bounding box center [93, 64] width 5 height 4
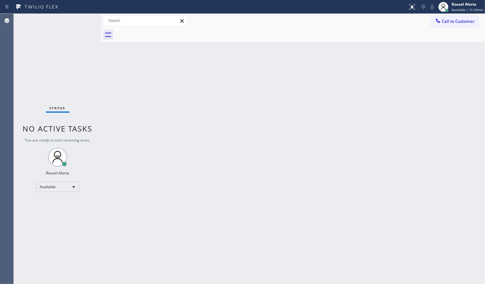
click at [66, 51] on div "Status No active tasks You are ready to start receiving tasks. Rousel Alerta Av…" at bounding box center [58, 149] width 88 height 270
click at [177, 137] on div "Back to Dashboard Change Sender ID Customers Technicians Select a contact Outbo…" at bounding box center [293, 149] width 384 height 270
click at [59, 37] on div "Status No active tasks You are ready to start receiving tasks. Rousel Alerta Av…" at bounding box center [58, 149] width 88 height 270
drag, startPoint x: 123, startPoint y: 104, endPoint x: 159, endPoint y: 168, distance: 73.4
click at [124, 104] on div "Back to Dashboard Change Sender ID Customers Technicians Select a contact Outbo…" at bounding box center [293, 149] width 384 height 270
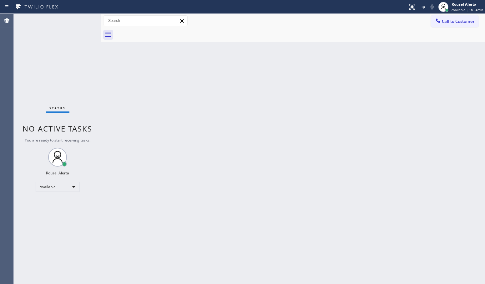
click at [77, 20] on div "Status No active tasks You are ready to start receiving tasks. Rousel Alerta Av…" at bounding box center [58, 149] width 88 height 270
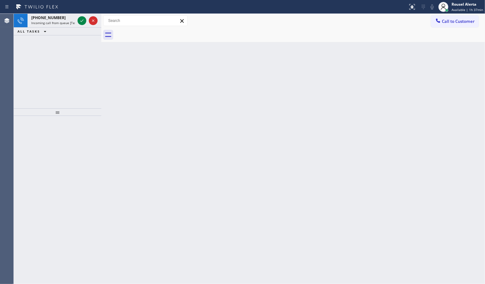
click at [77, 20] on div at bounding box center [87, 21] width 23 height 14
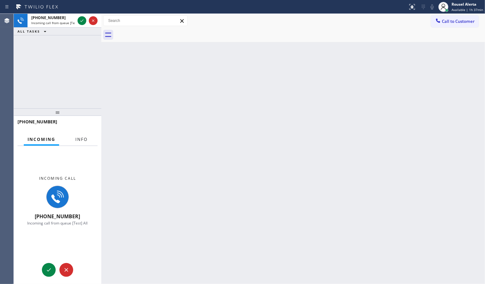
click at [77, 140] on span "Info" at bounding box center [81, 139] width 12 height 6
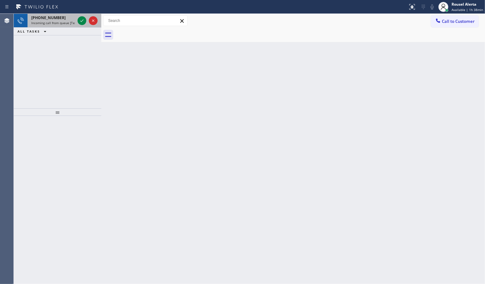
click at [56, 19] on span "[PHONE_NUMBER]" at bounding box center [48, 17] width 34 height 5
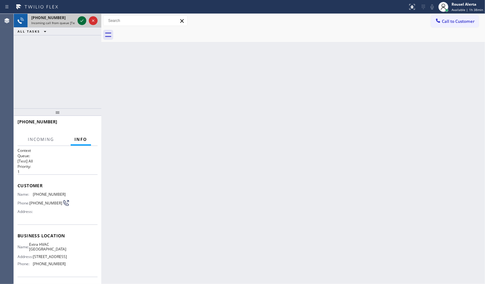
click at [78, 20] on div at bounding box center [82, 21] width 9 height 8
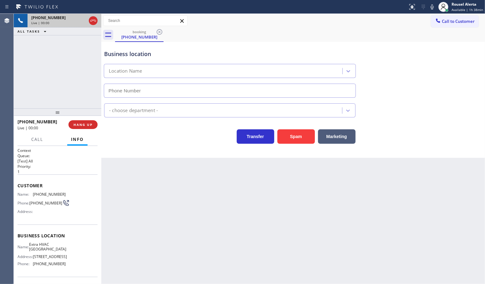
type input "[PHONE_NUMBER]"
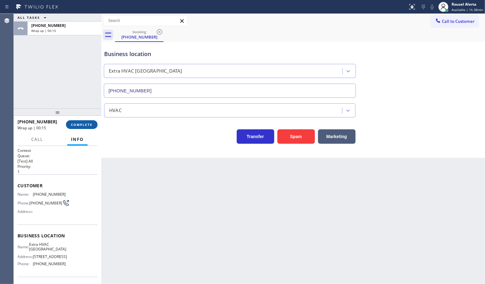
click at [76, 122] on span "COMPLETE" at bounding box center [82, 124] width 22 height 4
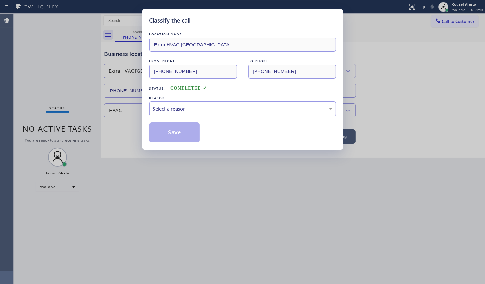
click at [184, 109] on div "Select a reason" at bounding box center [243, 108] width 180 height 7
click at [167, 131] on button "Save" at bounding box center [175, 132] width 50 height 20
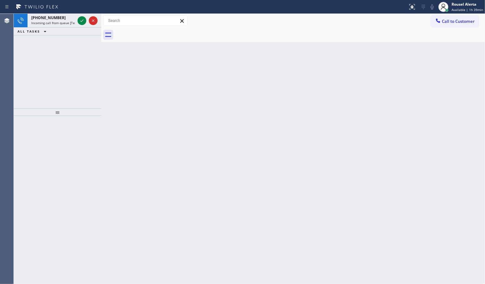
click at [54, 13] on div "Status report No issues detected If you experience an issue, please download th…" at bounding box center [242, 7] width 485 height 14
click at [58, 17] on div "[PHONE_NUMBER]" at bounding box center [53, 17] width 44 height 5
click at [66, 21] on span "Incoming call from queue [Test] All" at bounding box center [57, 23] width 52 height 4
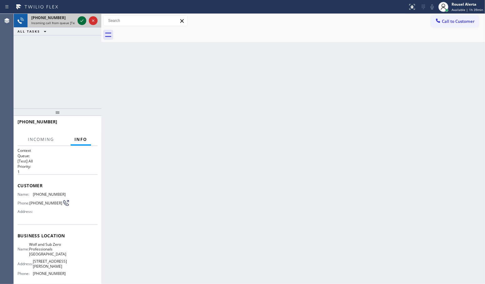
click at [82, 19] on icon at bounding box center [82, 21] width 8 height 8
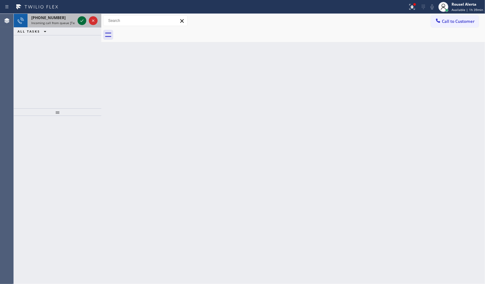
click at [82, 19] on icon at bounding box center [82, 21] width 8 height 8
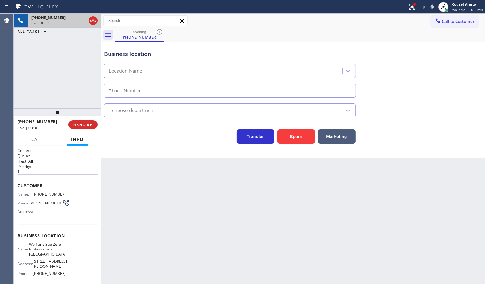
type input "[PHONE_NUMBER]"
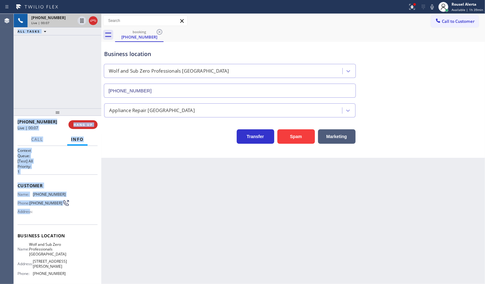
drag, startPoint x: 13, startPoint y: 192, endPoint x: 31, endPoint y: 218, distance: 31.0
click at [30, 219] on div "Agent Desktop Classify the call LOCATION NAME Home Alliance Membership FROM PHO…" at bounding box center [242, 149] width 485 height 270
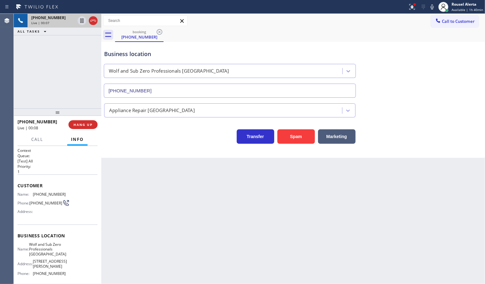
click at [31, 211] on span "Address:" at bounding box center [26, 211] width 17 height 5
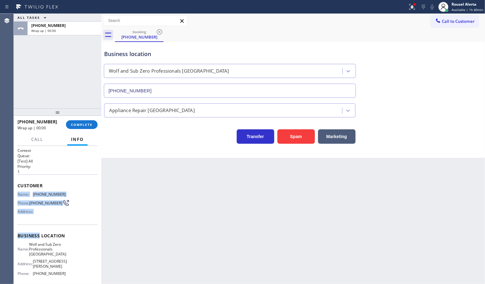
drag, startPoint x: 17, startPoint y: 192, endPoint x: 39, endPoint y: 226, distance: 40.4
click at [39, 226] on div "Context Queue: [Test] All Priority: 1 Customer Name: [PHONE_NUMBER] Phone: [PHO…" at bounding box center [58, 241] width 80 height 186
click at [84, 119] on div "[PHONE_NUMBER] Wrap up | 00:01 COMPLETE" at bounding box center [58, 124] width 80 height 16
click at [83, 121] on button "COMPLETE" at bounding box center [82, 124] width 32 height 9
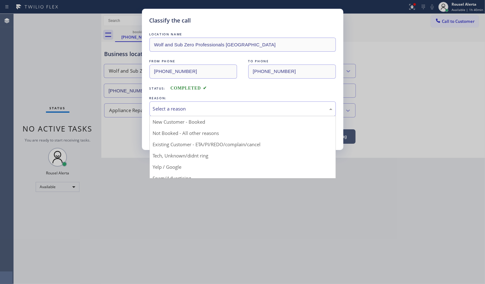
click at [157, 116] on div "Select a reason New Customer - Booked Not Booked - All other reasons Existing C…" at bounding box center [243, 108] width 186 height 15
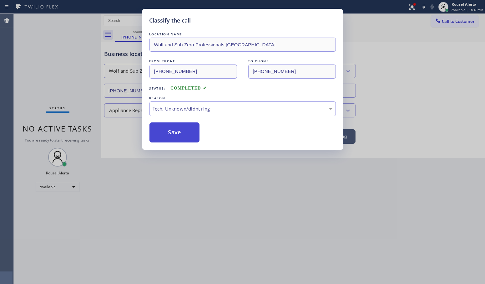
click at [164, 135] on button "Save" at bounding box center [175, 132] width 50 height 20
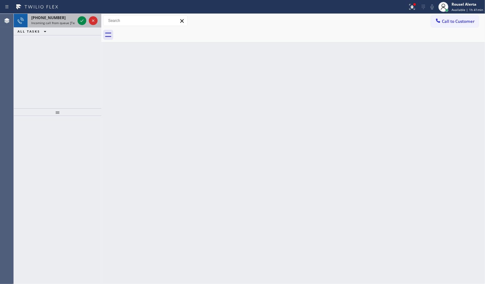
drag, startPoint x: 53, startPoint y: 24, endPoint x: 58, endPoint y: 23, distance: 5.1
click at [53, 24] on span "Incoming call from queue [Test] All" at bounding box center [57, 23] width 52 height 4
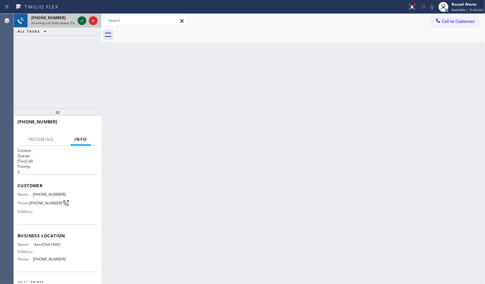
click at [83, 23] on icon at bounding box center [82, 21] width 8 height 8
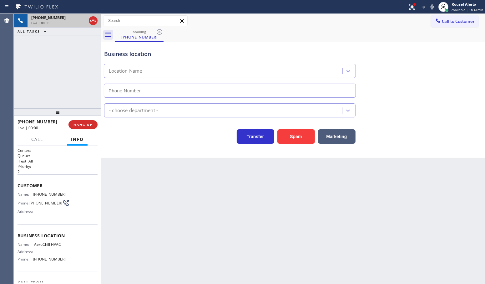
type input "[PHONE_NUMBER]"
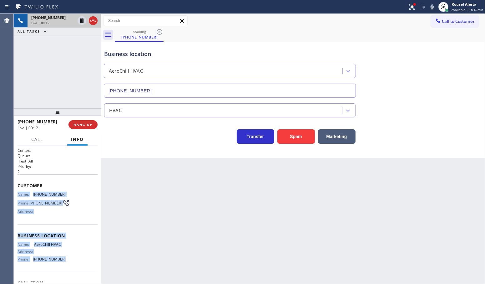
drag, startPoint x: 18, startPoint y: 194, endPoint x: 58, endPoint y: 258, distance: 76.0
click at [58, 258] on div "Context Queue: [Test] All Priority: 2 Customer Name: [PHONE_NUMBER] Phone: [PHO…" at bounding box center [58, 233] width 80 height 171
click at [79, 22] on icon at bounding box center [82, 21] width 8 height 8
drag, startPoint x: 433, startPoint y: 7, endPoint x: 439, endPoint y: 18, distance: 13.2
click at [433, 7] on icon at bounding box center [433, 7] width 8 height 8
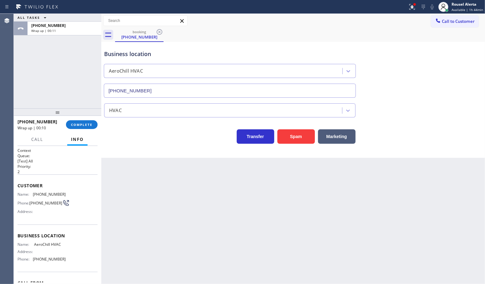
click at [168, 200] on div "Back to Dashboard Change Sender ID Customers Technicians Select a contact Outbo…" at bounding box center [293, 149] width 384 height 270
click at [450, 56] on div "Business location AeroChill HVAC [PHONE_NUMBER]" at bounding box center [293, 69] width 381 height 57
click at [441, 24] on div at bounding box center [438, 22] width 8 height 8
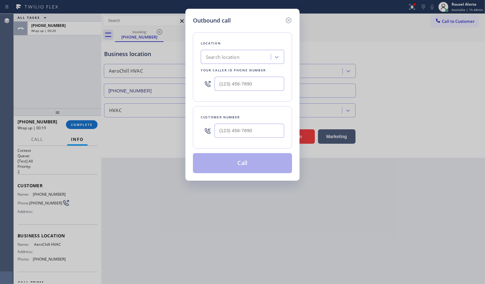
type input "(___) ___-____"
click at [257, 89] on input "(___) ___-____" at bounding box center [250, 84] width 70 height 14
click at [249, 131] on input "(___) ___-____" at bounding box center [250, 131] width 70 height 14
paste input "760) 407-4070"
type input "[PHONE_NUMBER]"
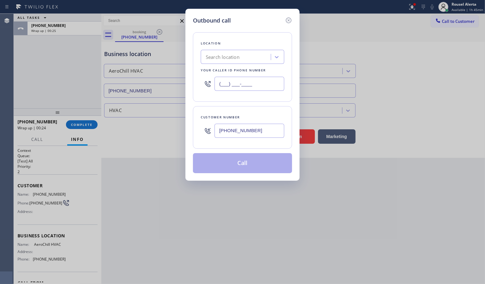
click at [275, 84] on input "(___) ___-____" at bounding box center [250, 84] width 70 height 14
paste input "760) 274-8861"
type input "[PHONE_NUMBER]"
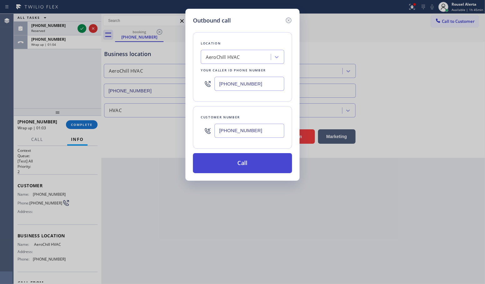
click at [223, 164] on button "Call" at bounding box center [242, 163] width 99 height 20
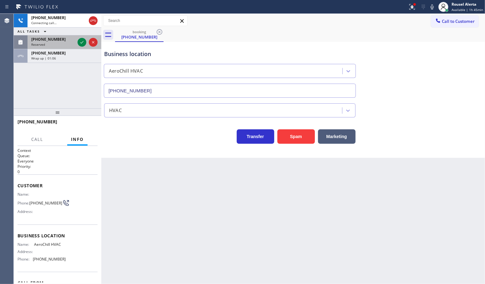
click at [69, 40] on div "[PHONE_NUMBER]" at bounding box center [53, 39] width 44 height 5
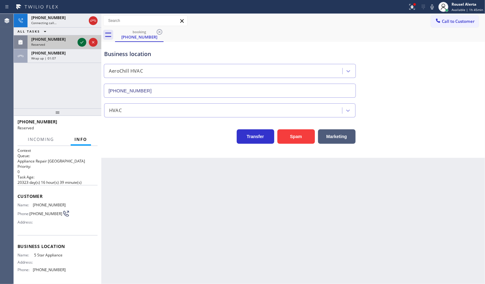
click at [80, 44] on icon at bounding box center [82, 42] width 8 height 8
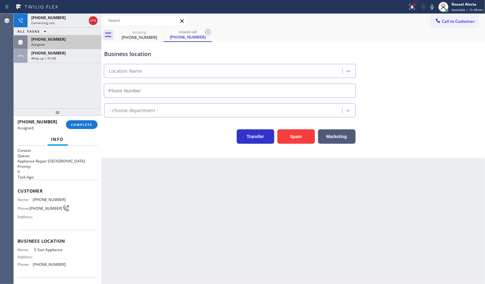
type input "[PHONE_NUMBER]"
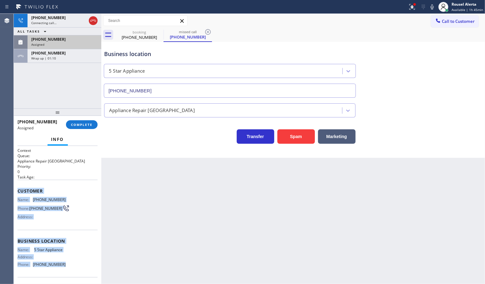
drag, startPoint x: 16, startPoint y: 191, endPoint x: 59, endPoint y: 265, distance: 85.8
click at [59, 265] on div "Context Queue: Appliance Repair High End Priority: 0 Task Age: Customer Name: […" at bounding box center [58, 215] width 88 height 138
click at [73, 61] on div "[PHONE_NUMBER] Wrap up | 01:17" at bounding box center [63, 56] width 71 height 14
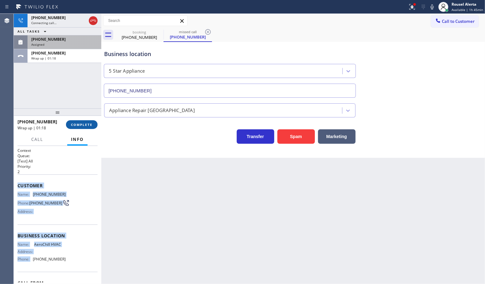
click at [81, 122] on button "COMPLETE" at bounding box center [82, 124] width 32 height 9
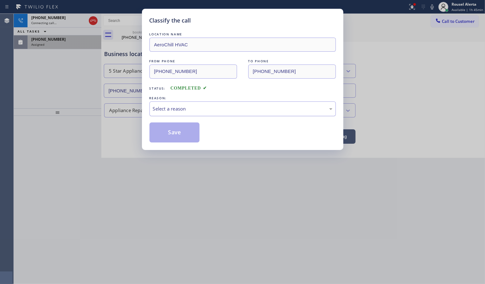
click at [185, 110] on div "Select a reason" at bounding box center [243, 108] width 180 height 7
click at [177, 133] on button "Save" at bounding box center [175, 132] width 50 height 20
click at [77, 48] on div "Classify the call LOCATION NAME AeroChill HVAC FROM PHONE [PHONE_NUMBER] TO PHO…" at bounding box center [242, 142] width 485 height 284
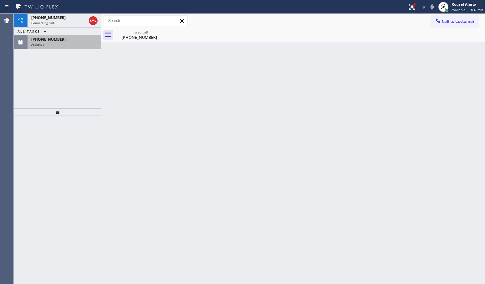
click at [77, 48] on div "[PHONE_NUMBER] Assigned" at bounding box center [63, 42] width 71 height 14
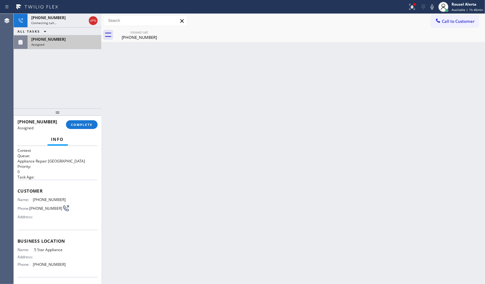
click at [84, 119] on div "[PHONE_NUMBER] Assigned COMPLETE" at bounding box center [58, 124] width 80 height 16
click at [84, 125] on span "COMPLETE" at bounding box center [82, 124] width 22 height 4
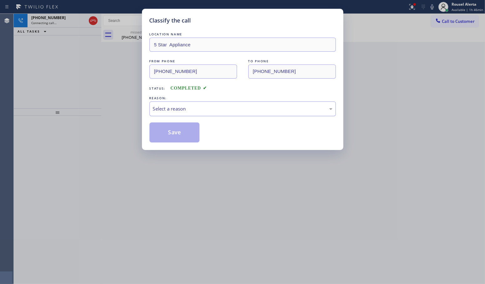
click at [171, 110] on div "Select a reason" at bounding box center [243, 108] width 180 height 7
click at [170, 133] on button "Save" at bounding box center [175, 132] width 50 height 20
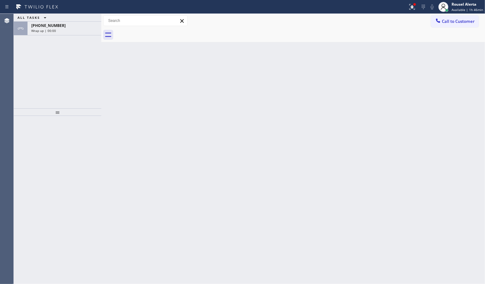
click at [226, 173] on div "Back to Dashboard Change Sender ID Customers Technicians Select a contact Outbo…" at bounding box center [293, 149] width 384 height 270
click at [74, 29] on div "Wrap up | 00:01" at bounding box center [64, 30] width 66 height 4
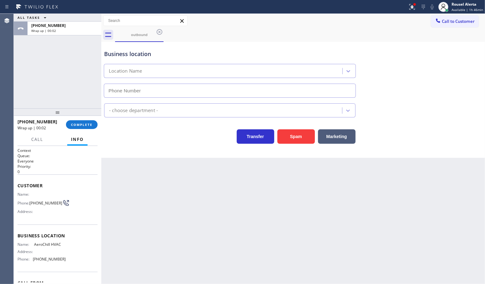
click at [168, 186] on div "Back to Dashboard Change Sender ID Customers Technicians Select a contact Outbo…" at bounding box center [293, 149] width 384 height 270
type input "[PHONE_NUMBER]"
click at [476, 3] on div "Rousel Alerta" at bounding box center [468, 4] width 32 height 5
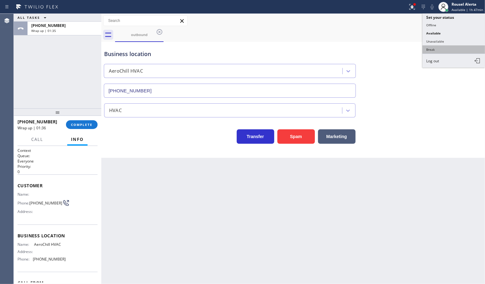
click at [449, 47] on button "Break" at bounding box center [454, 49] width 63 height 8
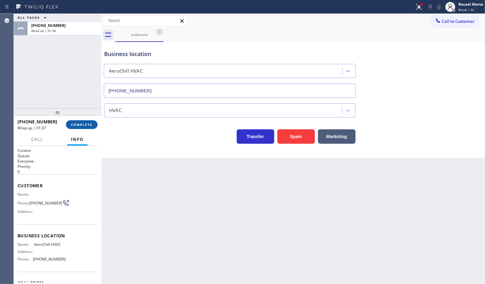
click at [82, 127] on button "COMPLETE" at bounding box center [82, 124] width 32 height 9
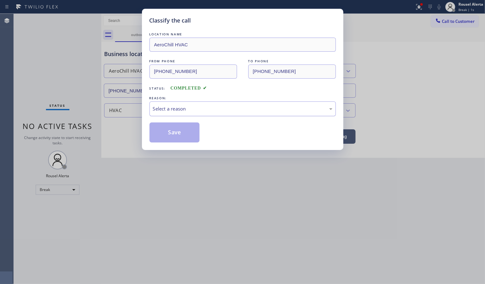
click at [210, 110] on div "Select a reason" at bounding box center [243, 108] width 180 height 7
click at [177, 137] on button "Save" at bounding box center [175, 132] width 50 height 20
